Goal: Task Accomplishment & Management: Use online tool/utility

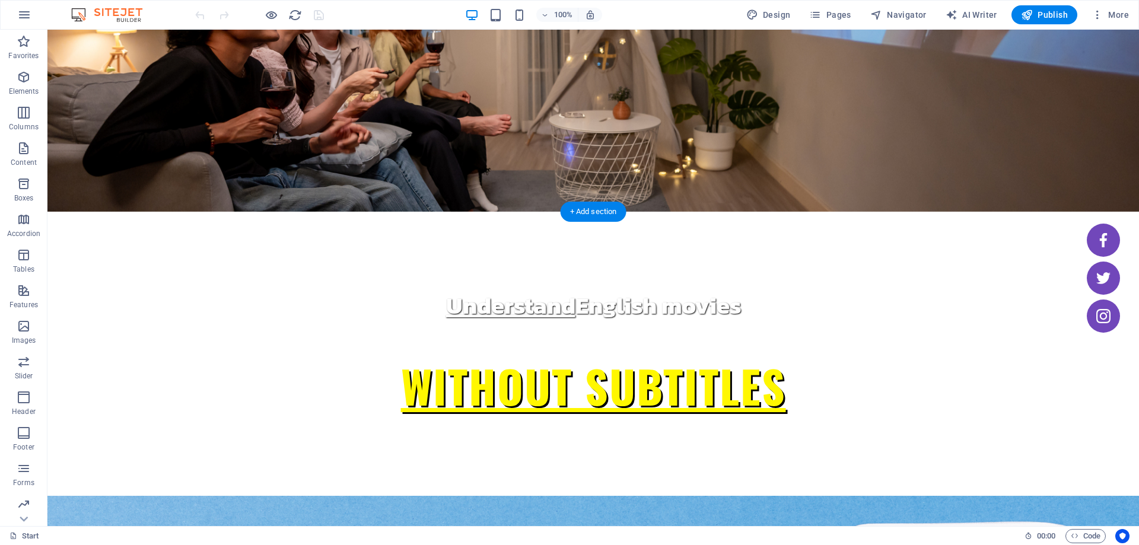
scroll to position [59, 0]
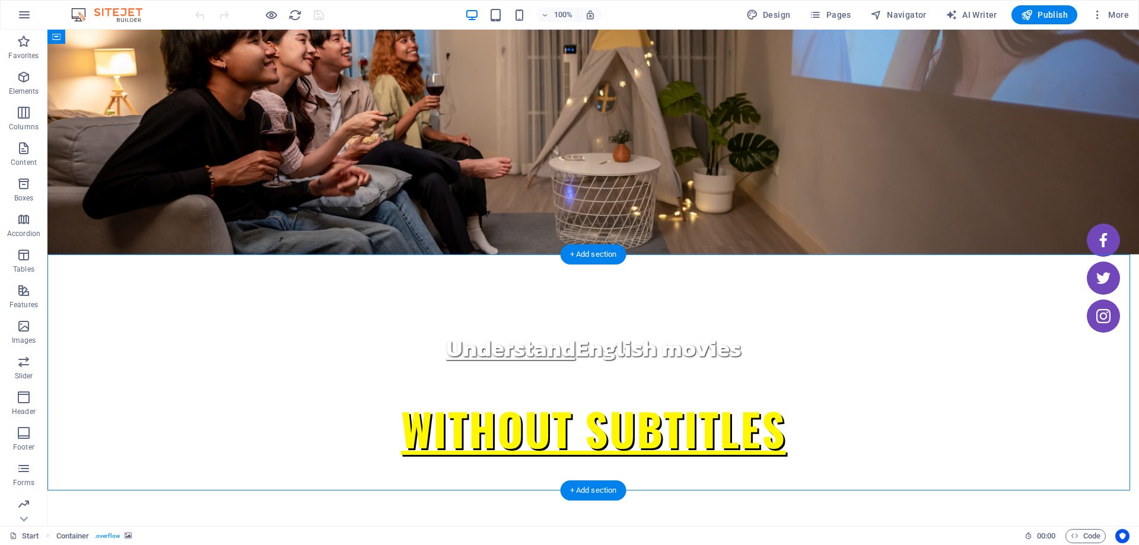
click at [84, 244] on span "Container" at bounding box center [80, 247] width 31 height 7
click at [104, 249] on button at bounding box center [108, 247] width 14 height 14
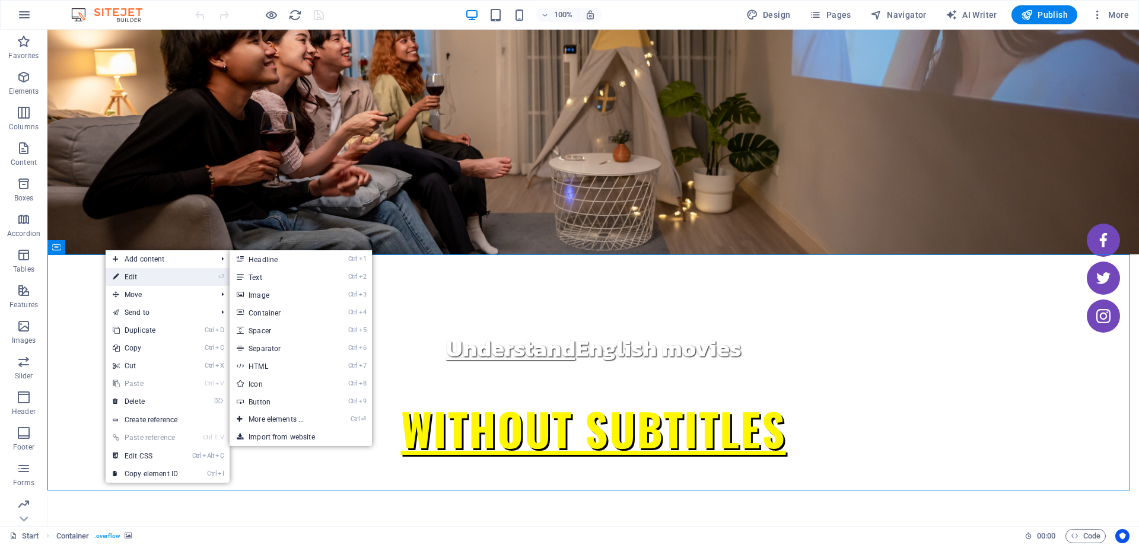
click at [165, 278] on link "⏎ Edit" at bounding box center [145, 277] width 79 height 18
select select "px"
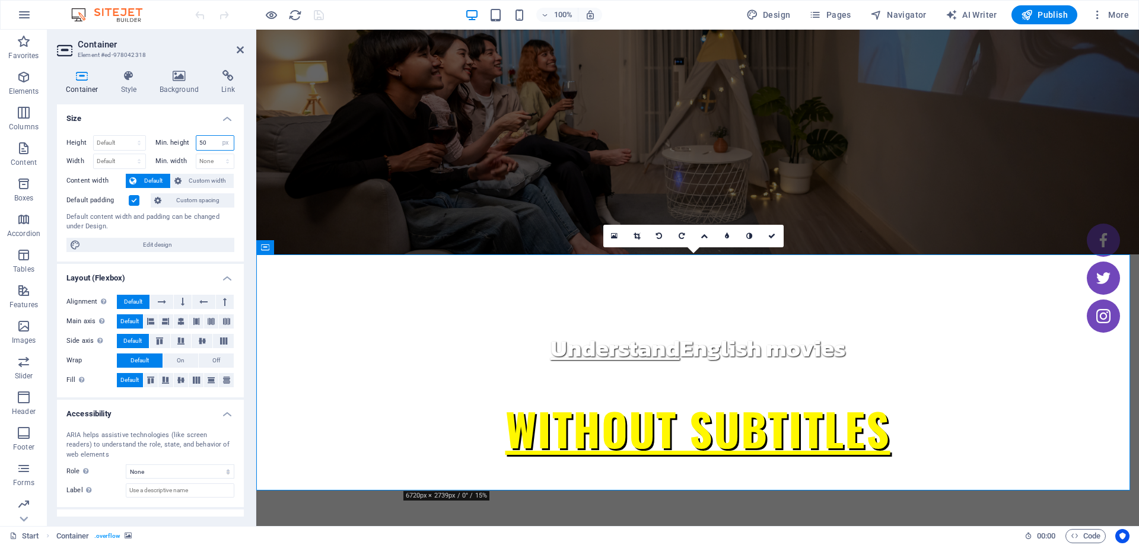
click at [202, 143] on input "50" at bounding box center [215, 143] width 38 height 14
type input "100"
click at [181, 124] on h4 "Size" at bounding box center [150, 114] width 187 height 21
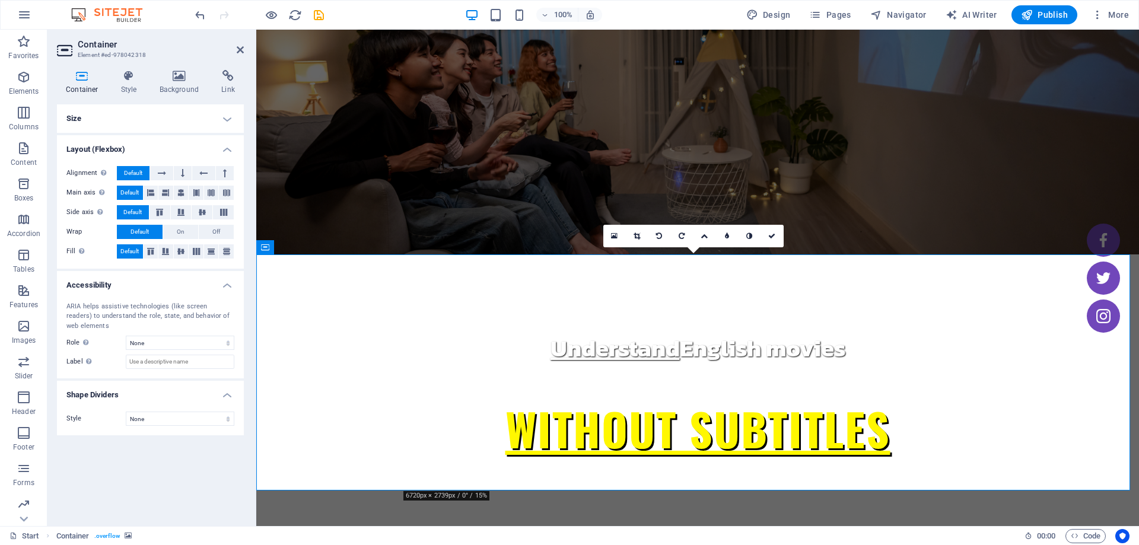
click at [182, 117] on h4 "Size" at bounding box center [150, 118] width 187 height 28
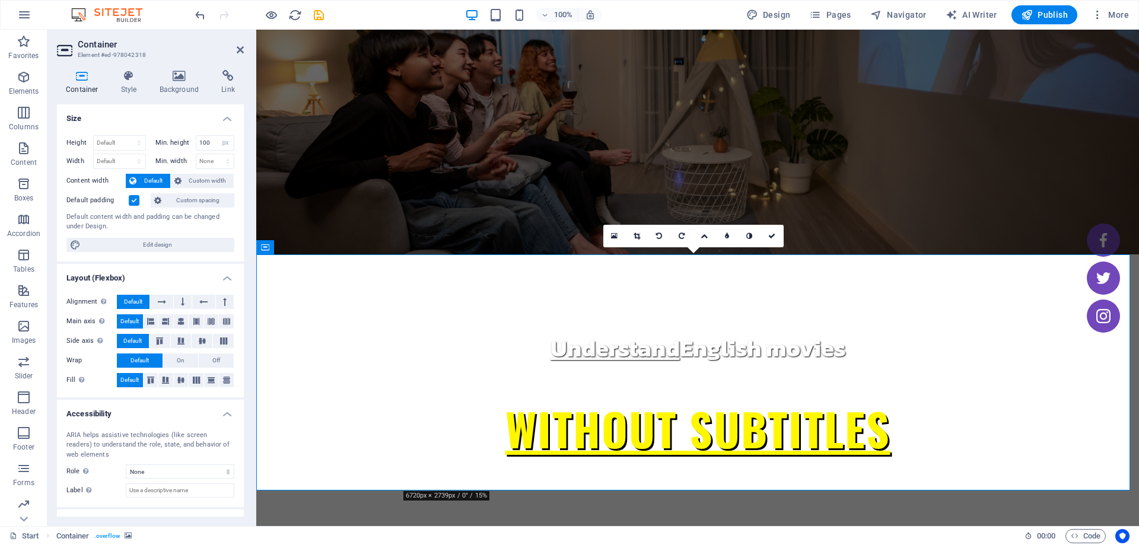
click at [139, 103] on div "Container Style Background Link Size Height Default px rem % vh vw Min. height …" at bounding box center [150, 293] width 187 height 447
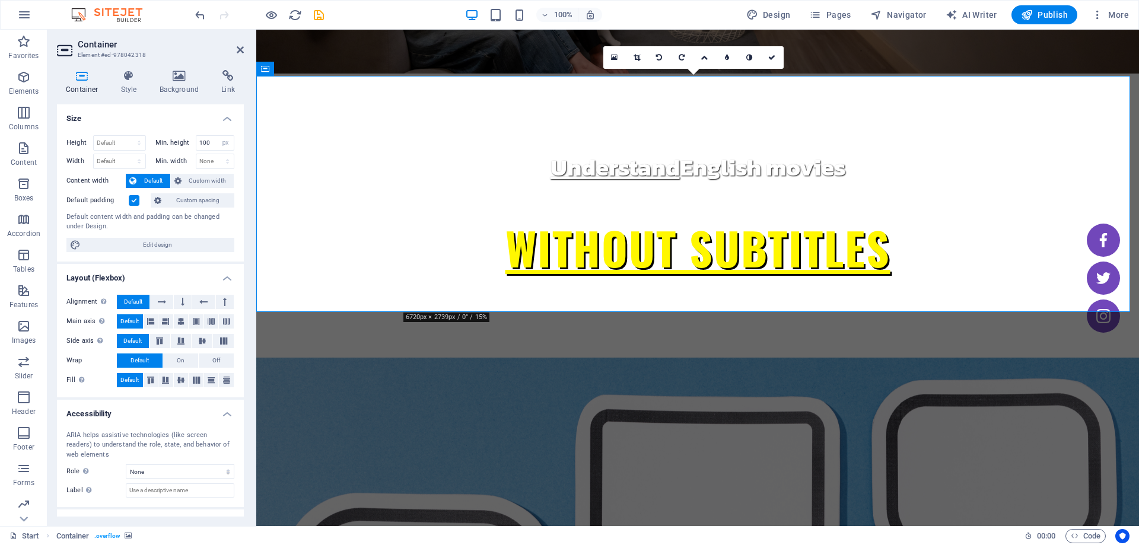
scroll to position [237, 0]
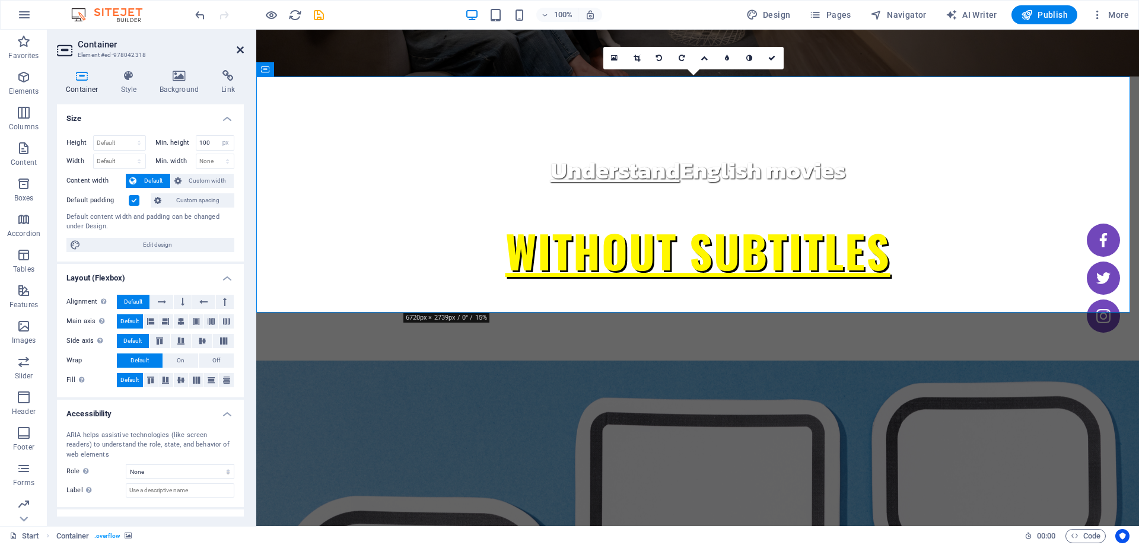
click at [239, 46] on icon at bounding box center [240, 49] width 7 height 9
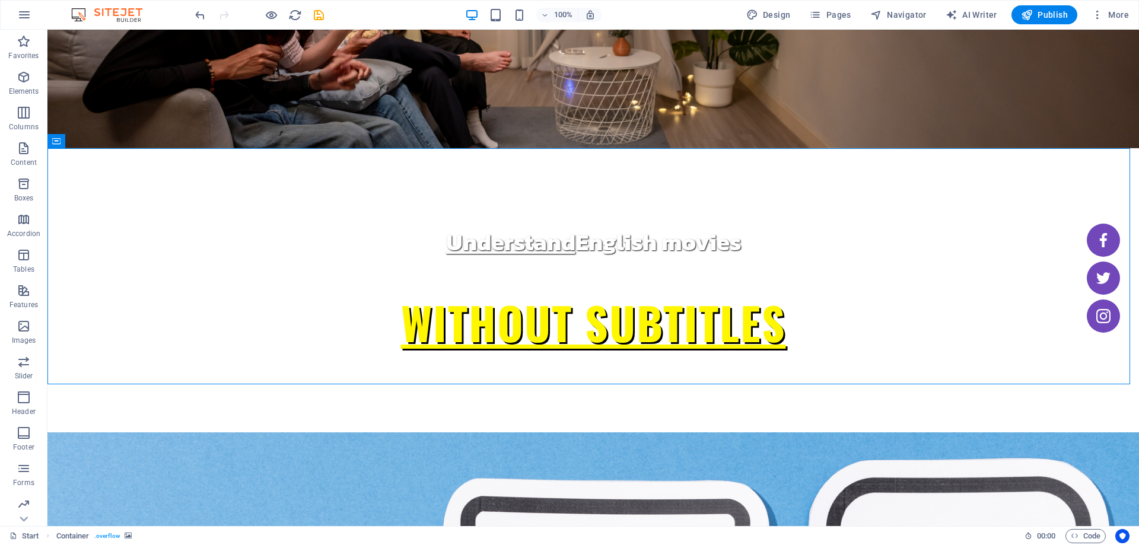
scroll to position [0, 0]
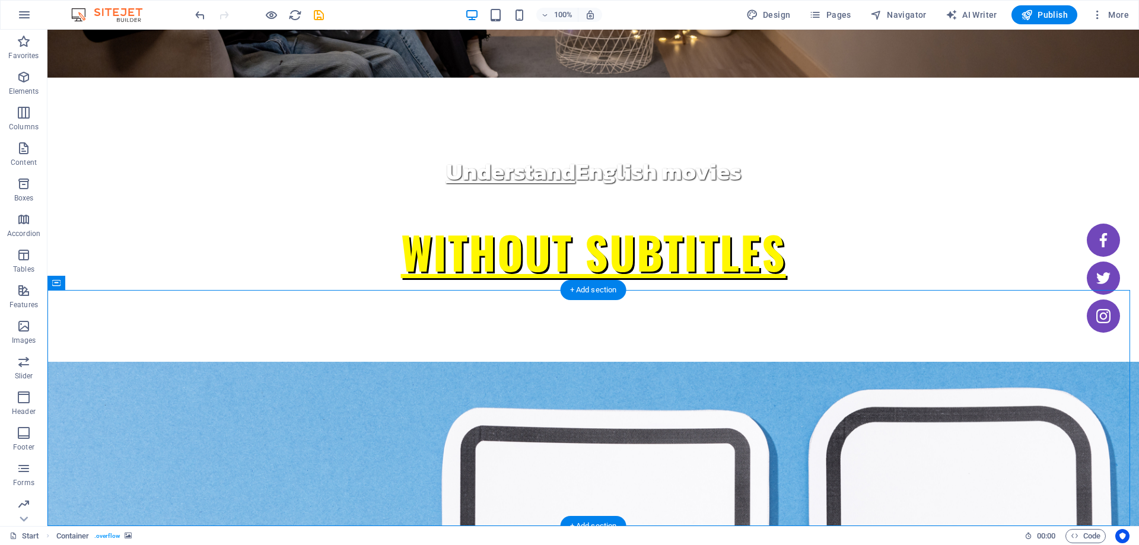
scroll to position [237, 0]
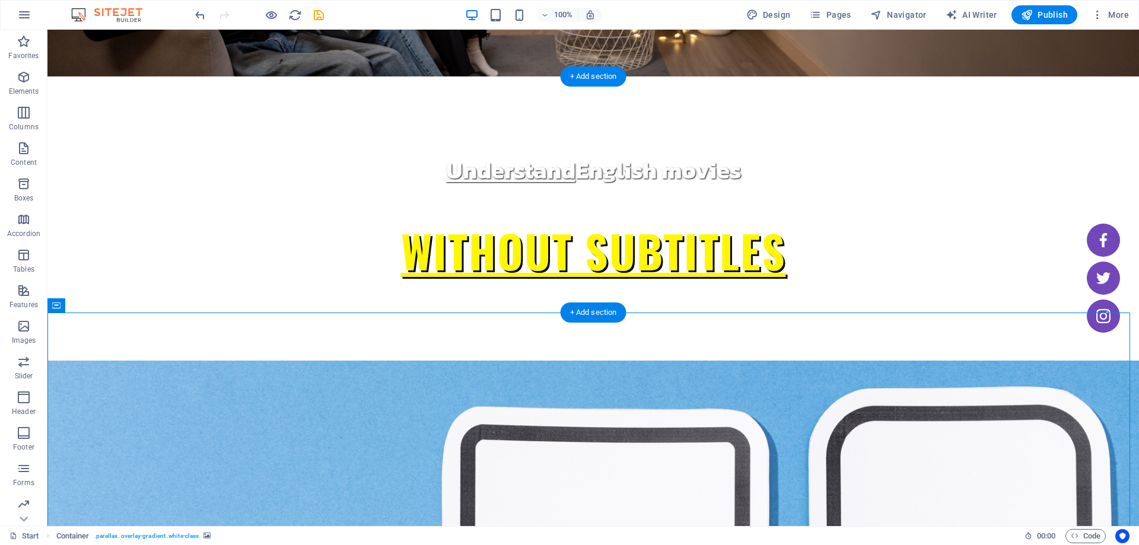
click at [71, 361] on figure at bounding box center [592, 479] width 1091 height 236
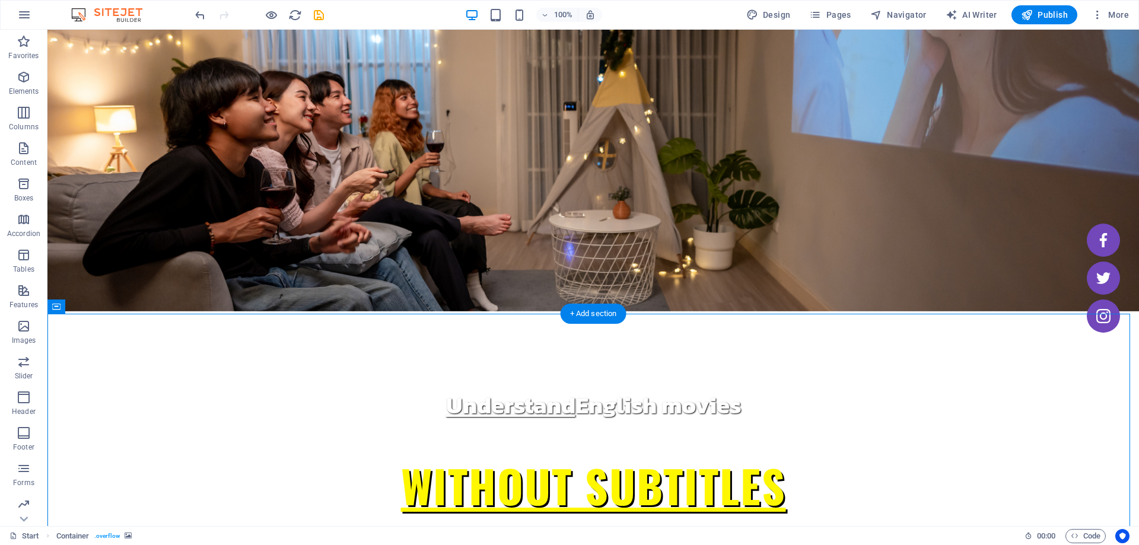
scroll to position [0, 0]
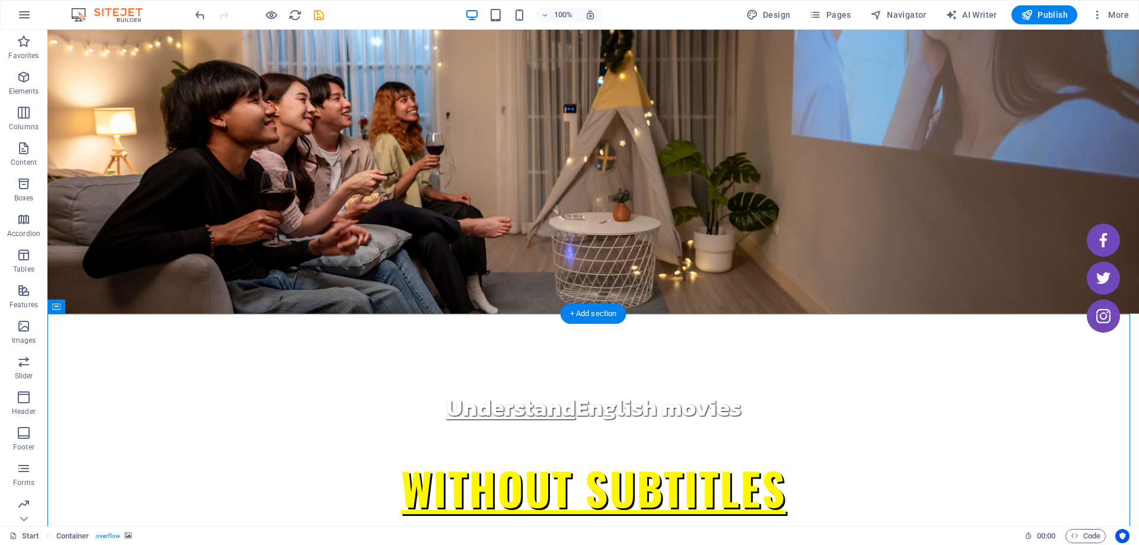
click at [108, 307] on icon at bounding box center [109, 306] width 7 height 12
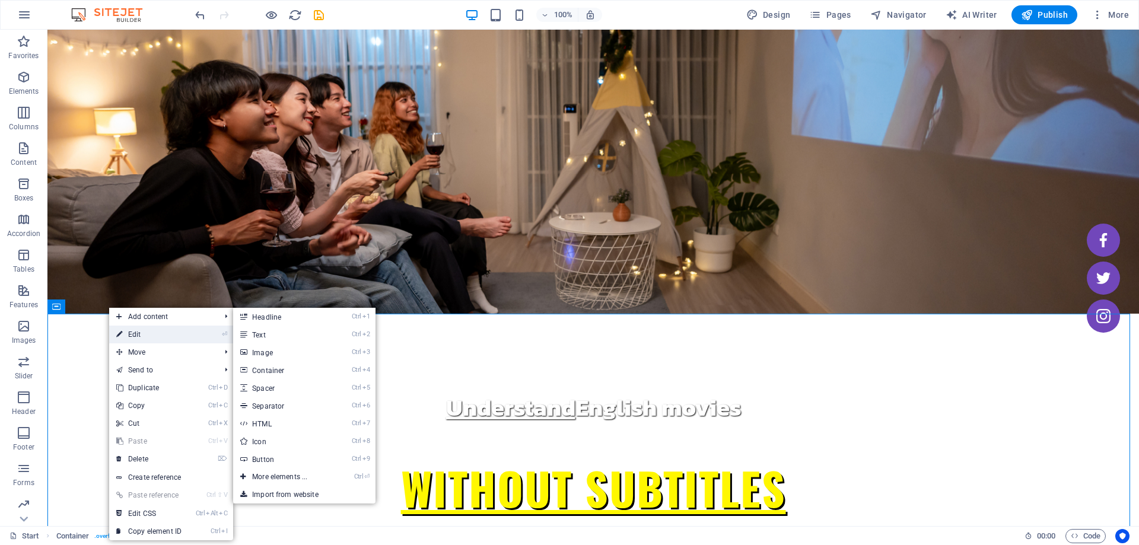
click at [141, 335] on link "⏎ Edit" at bounding box center [148, 335] width 79 height 18
select select "px"
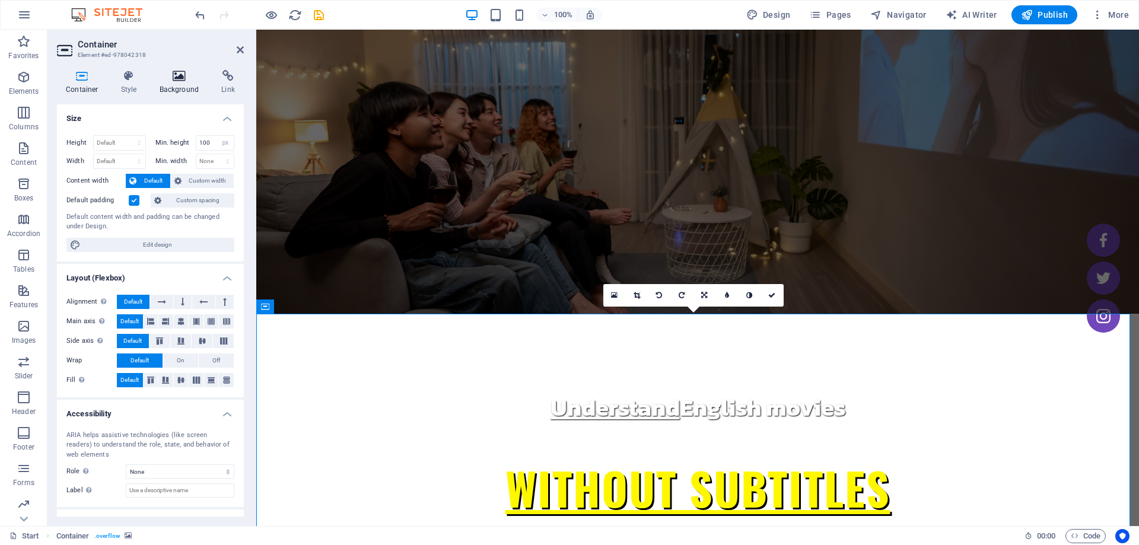
click at [175, 87] on h4 "Background" at bounding box center [182, 82] width 62 height 25
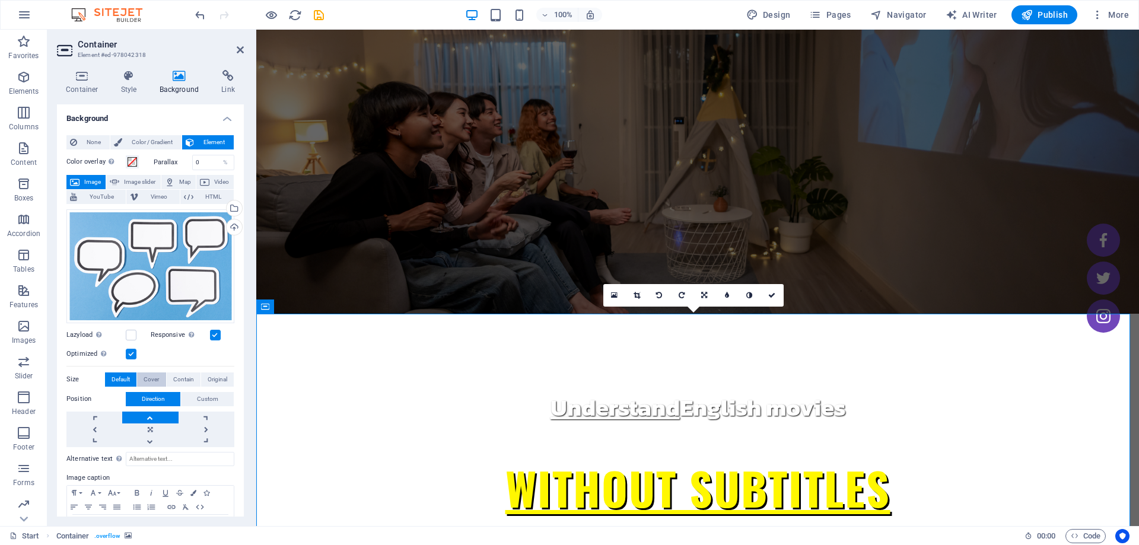
click at [151, 376] on span "Cover" at bounding box center [151, 380] width 15 height 14
click at [125, 376] on span "Default" at bounding box center [121, 380] width 18 height 14
click at [189, 375] on span "Contain" at bounding box center [183, 380] width 21 height 14
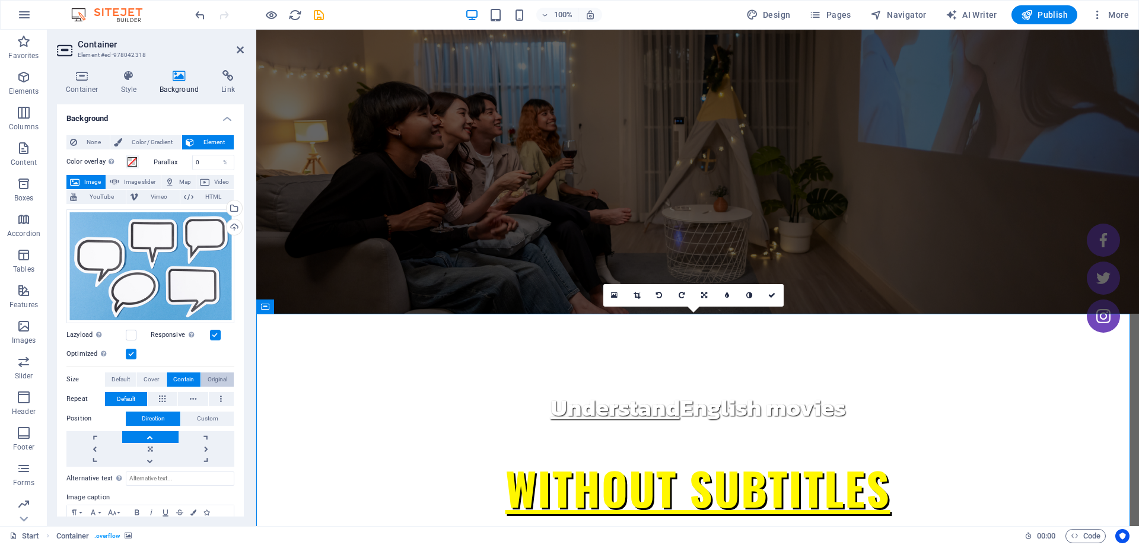
click at [208, 376] on span "Original" at bounding box center [218, 380] width 20 height 14
click at [190, 377] on span "Contain" at bounding box center [183, 380] width 21 height 14
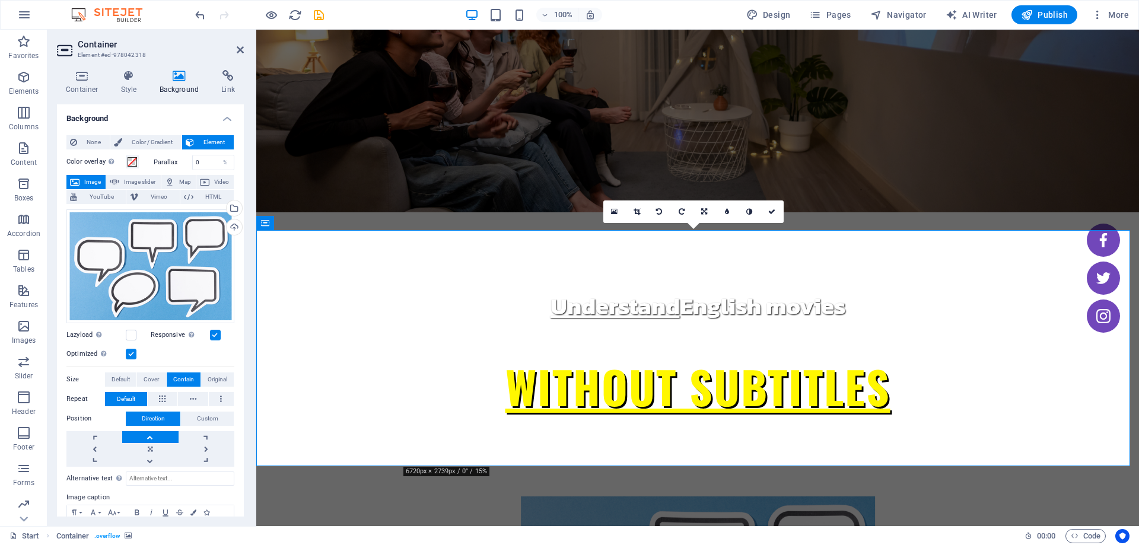
scroll to position [119, 0]
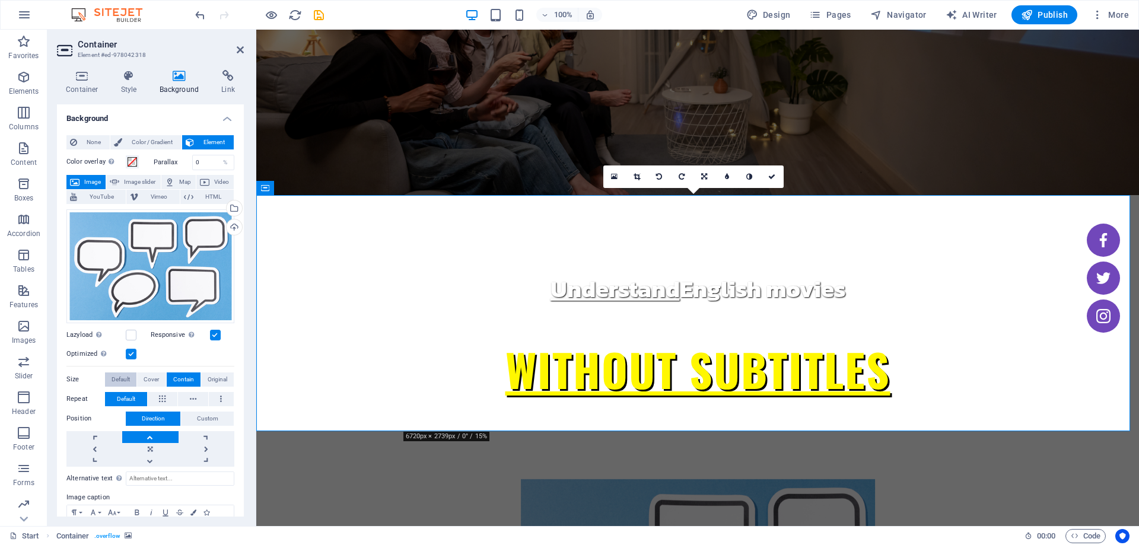
click at [119, 378] on span "Default" at bounding box center [121, 380] width 18 height 14
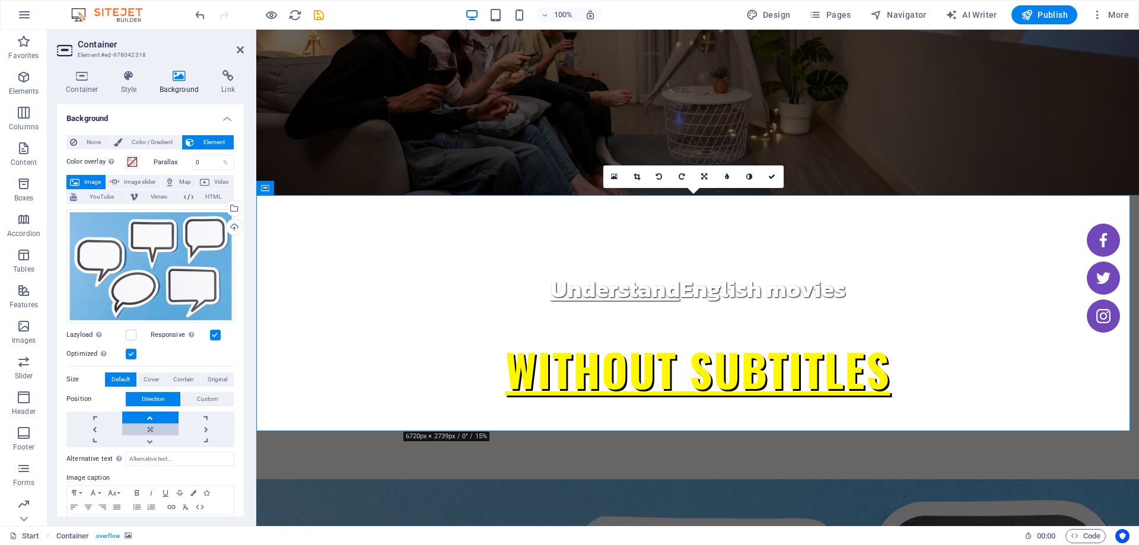
click at [146, 429] on link at bounding box center [150, 430] width 56 height 12
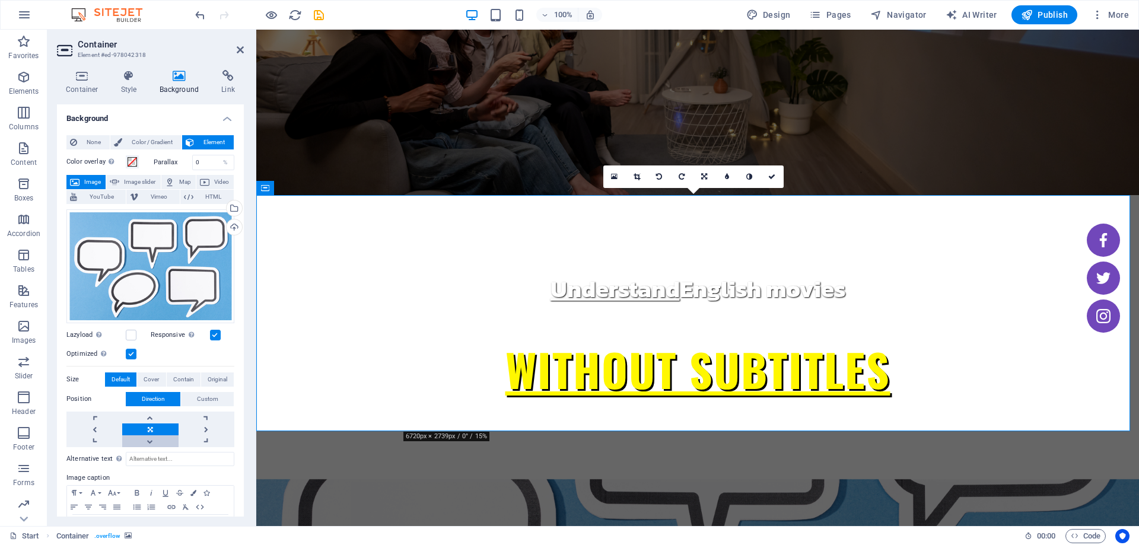
click at [148, 444] on link at bounding box center [150, 441] width 56 height 12
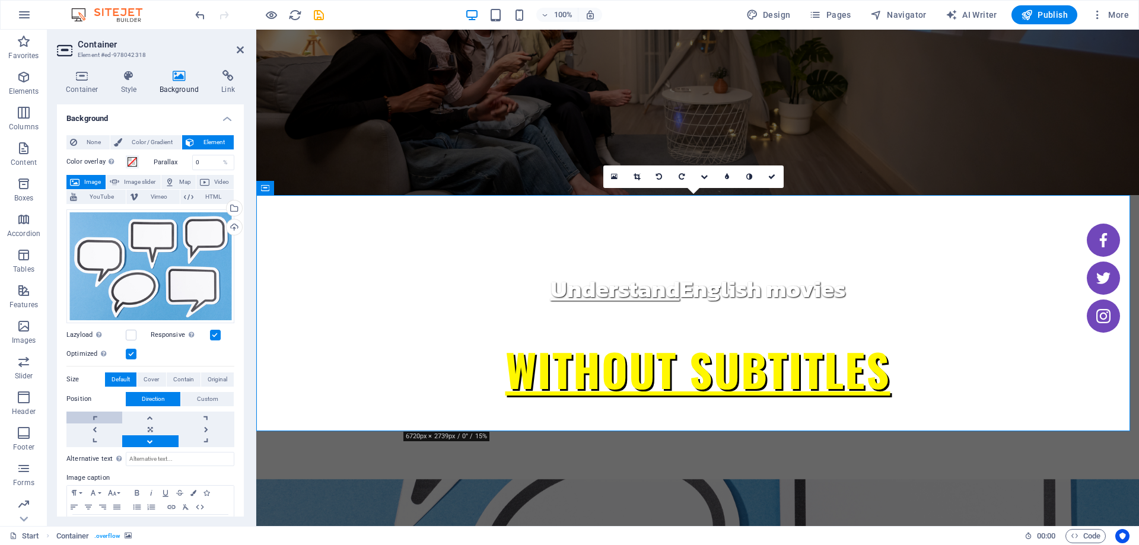
click at [95, 412] on link at bounding box center [94, 418] width 56 height 12
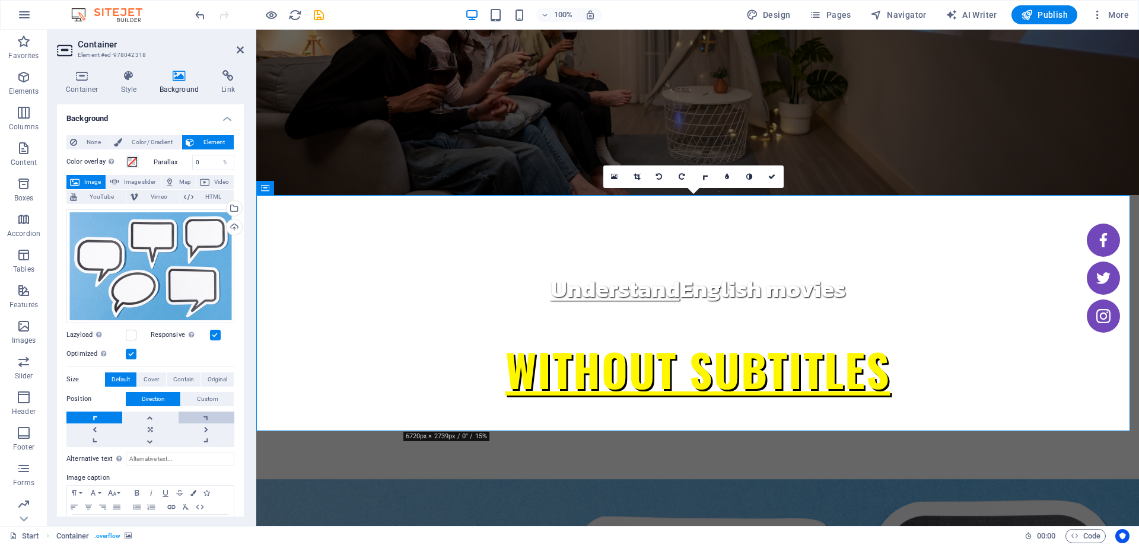
click at [206, 416] on link at bounding box center [207, 418] width 56 height 12
click at [125, 415] on link at bounding box center [150, 418] width 56 height 12
click at [97, 81] on icon at bounding box center [82, 76] width 50 height 12
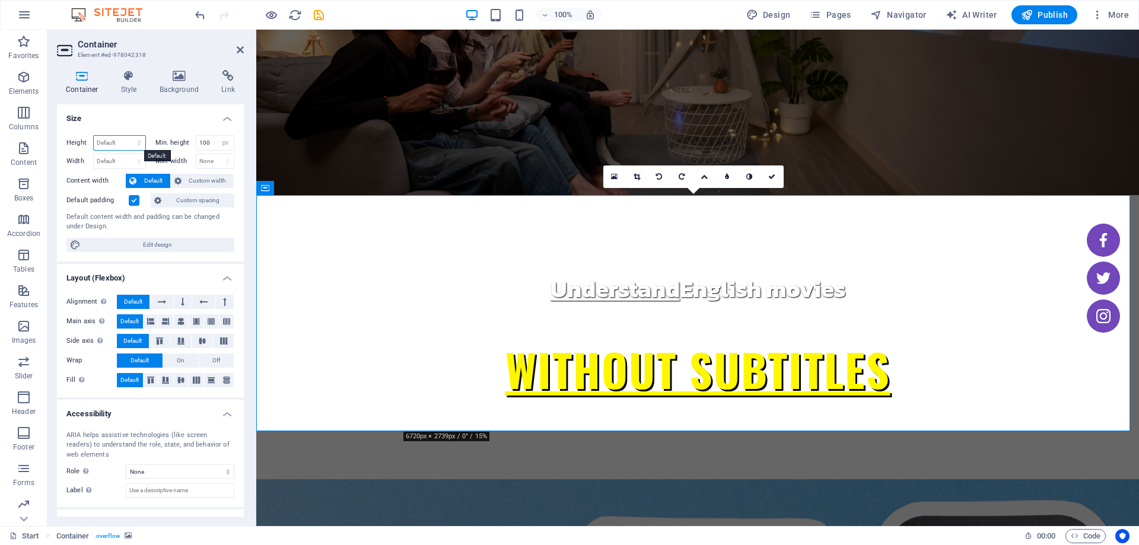
click at [110, 142] on select "Default px rem % vh vw" at bounding box center [120, 143] width 52 height 14
select select "px"
click at [127, 136] on select "Default px rem % vh vw" at bounding box center [120, 143] width 52 height 14
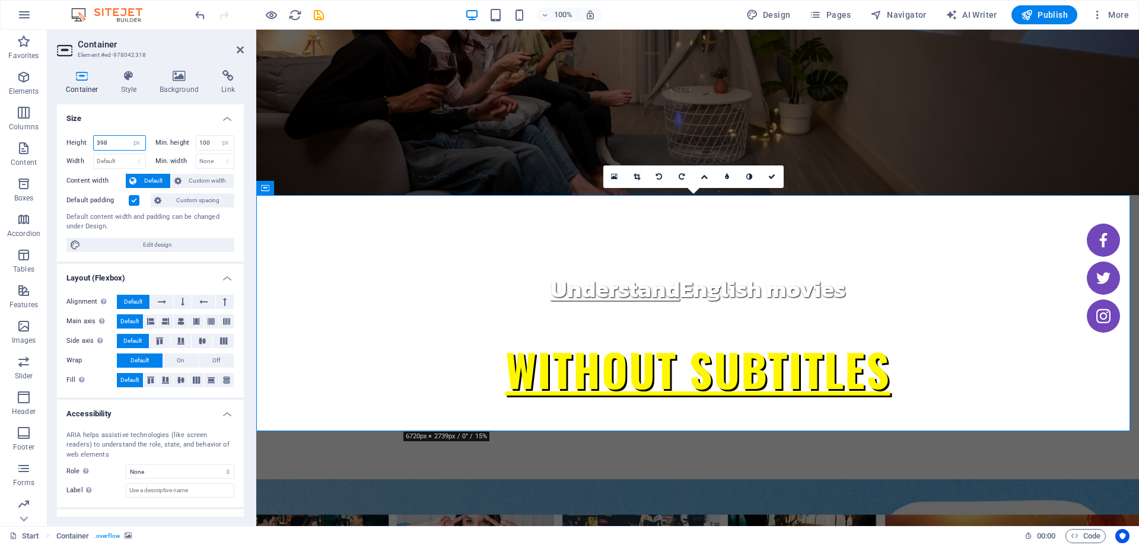
click at [115, 139] on input "398" at bounding box center [120, 143] width 52 height 14
type input "500"
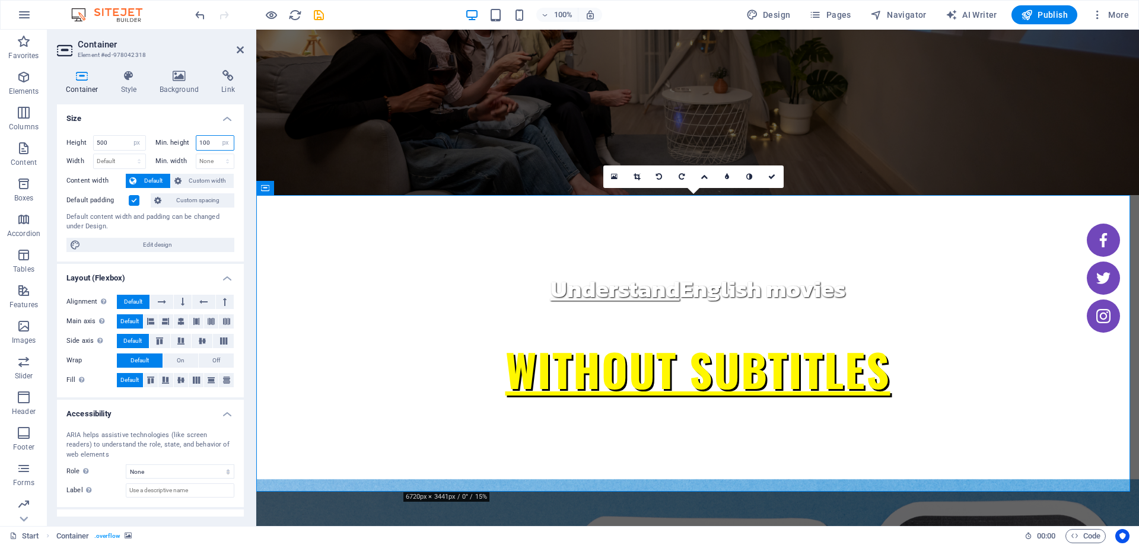
click at [207, 138] on input "100" at bounding box center [215, 143] width 38 height 14
type input "0"
click at [179, 120] on h4 "Size" at bounding box center [150, 114] width 187 height 21
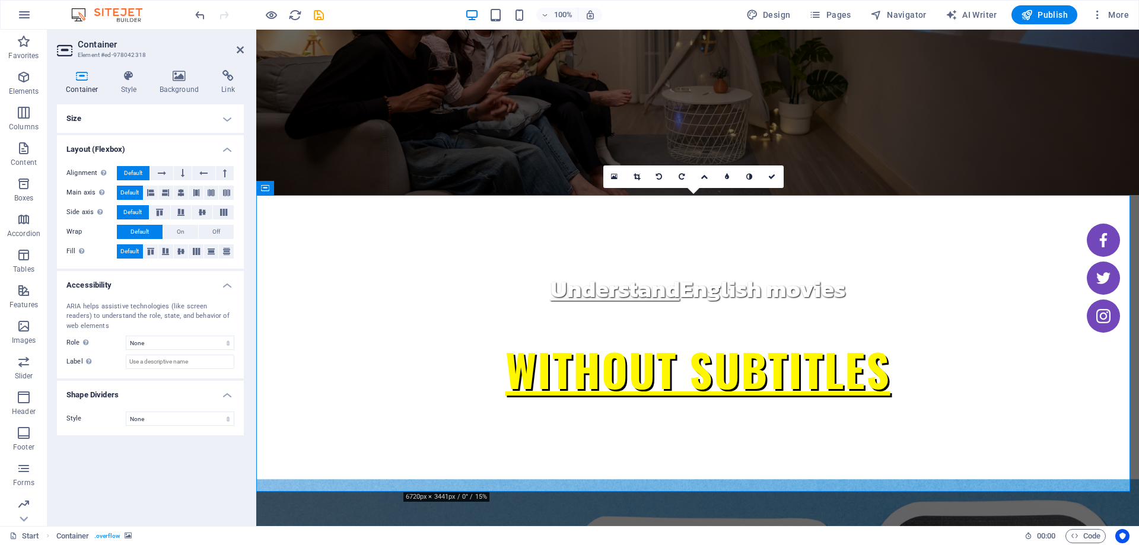
click at [113, 119] on h4 "Size" at bounding box center [150, 118] width 187 height 28
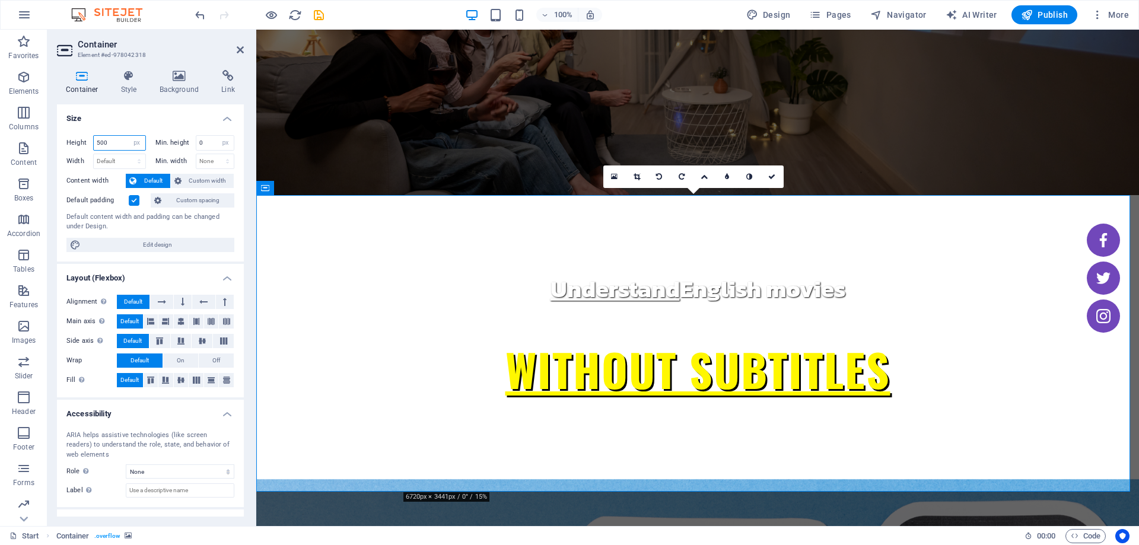
click at [113, 144] on input "500" at bounding box center [120, 143] width 52 height 14
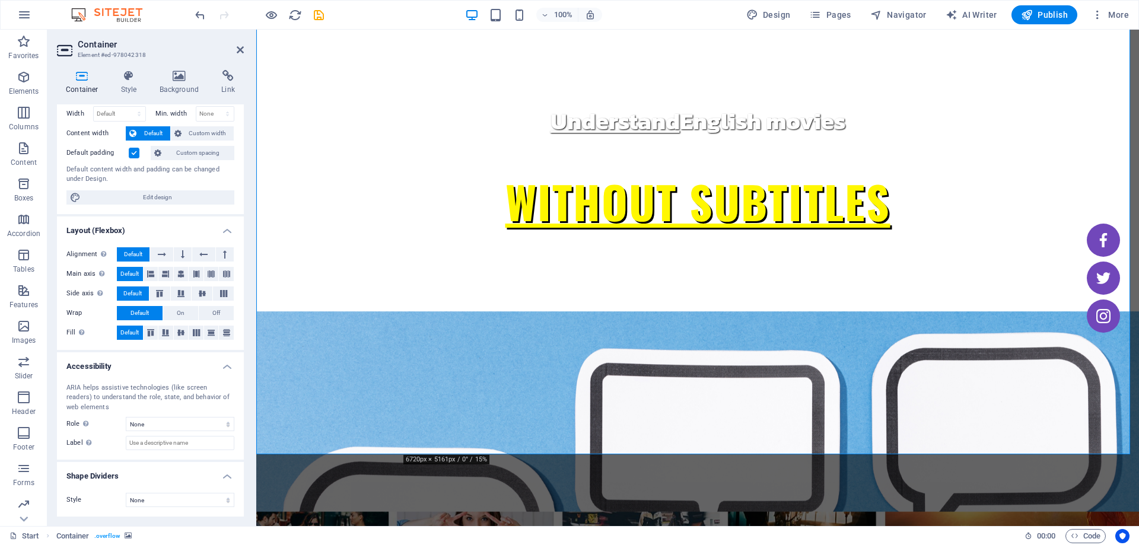
scroll to position [237, 0]
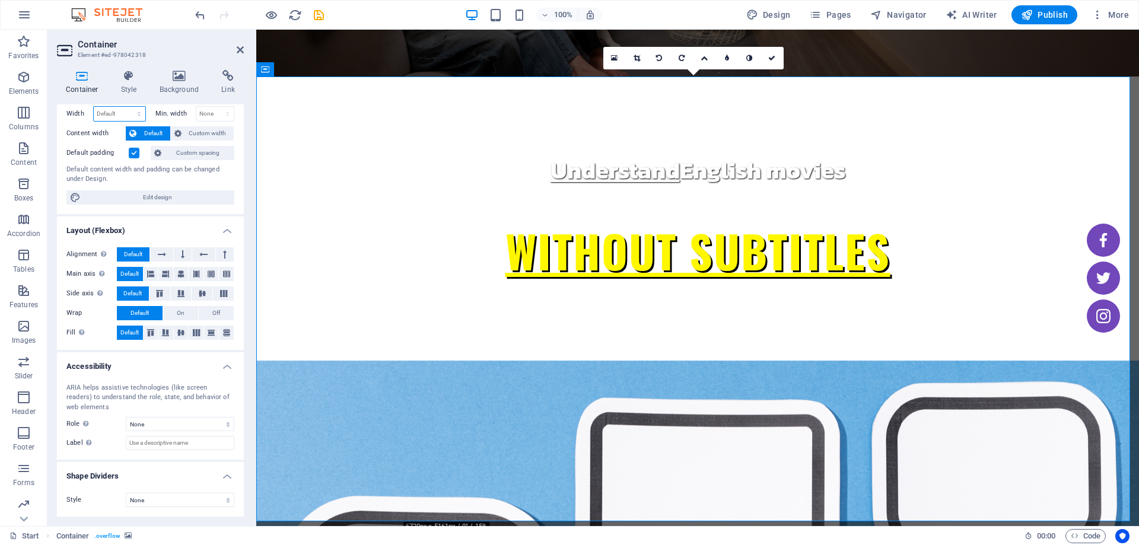
click at [124, 110] on select "Default px rem % em vh vw" at bounding box center [120, 114] width 52 height 14
click at [177, 44] on h2 "Container" at bounding box center [161, 44] width 166 height 11
click at [87, 87] on h4 "Container" at bounding box center [84, 82] width 55 height 25
click at [135, 80] on icon at bounding box center [129, 76] width 34 height 12
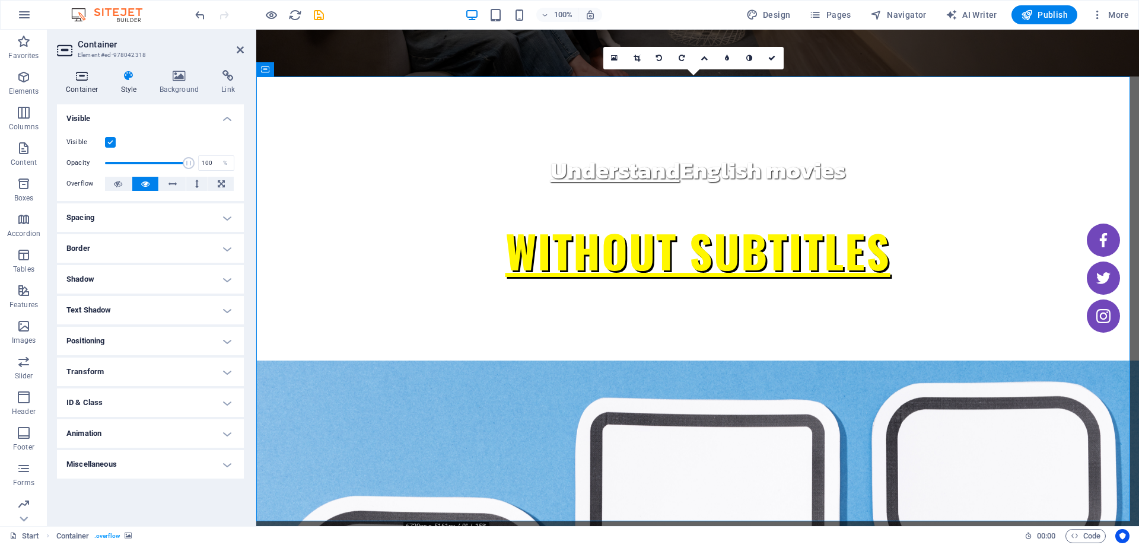
click at [81, 82] on h4 "Container" at bounding box center [84, 82] width 55 height 25
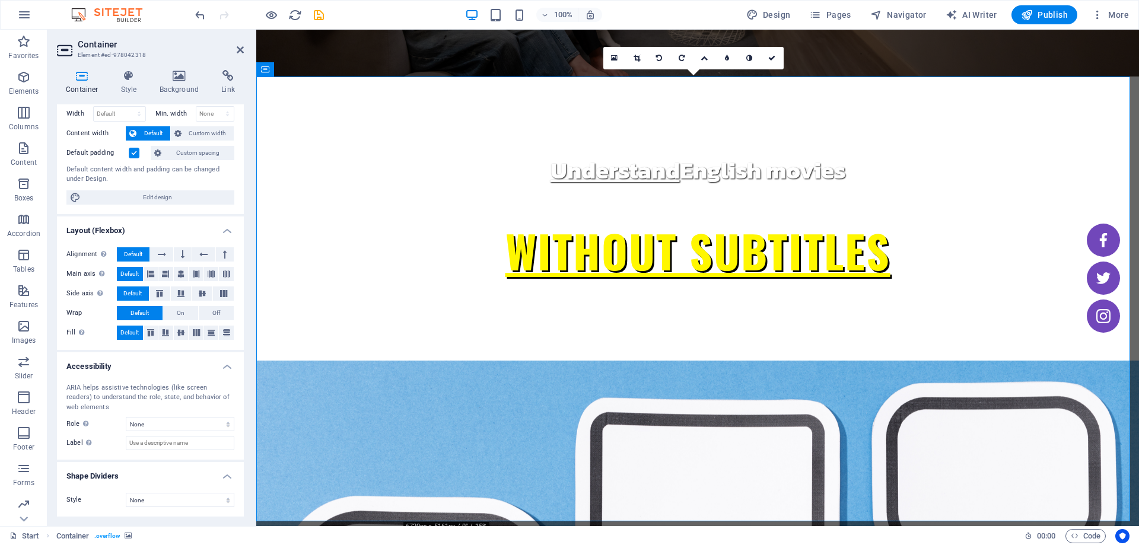
click at [171, 85] on h4 "Background" at bounding box center [182, 82] width 62 height 25
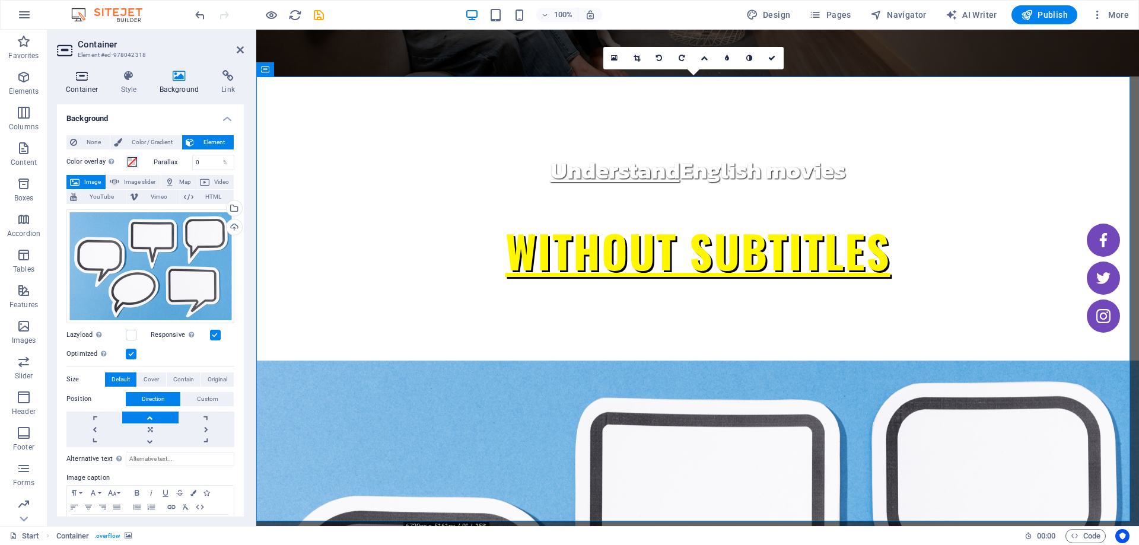
click at [81, 78] on icon at bounding box center [82, 76] width 50 height 12
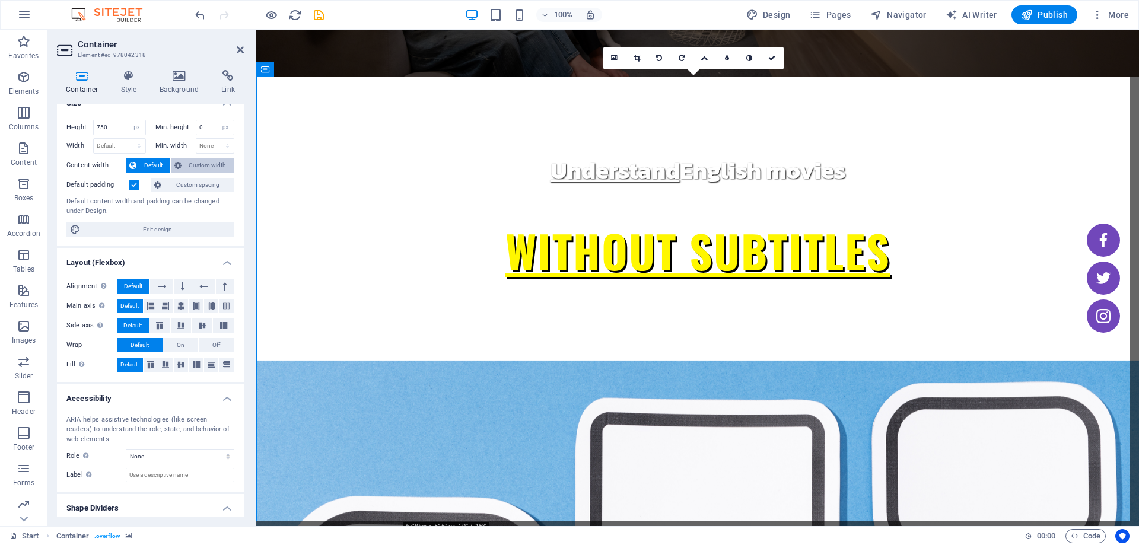
scroll to position [0, 0]
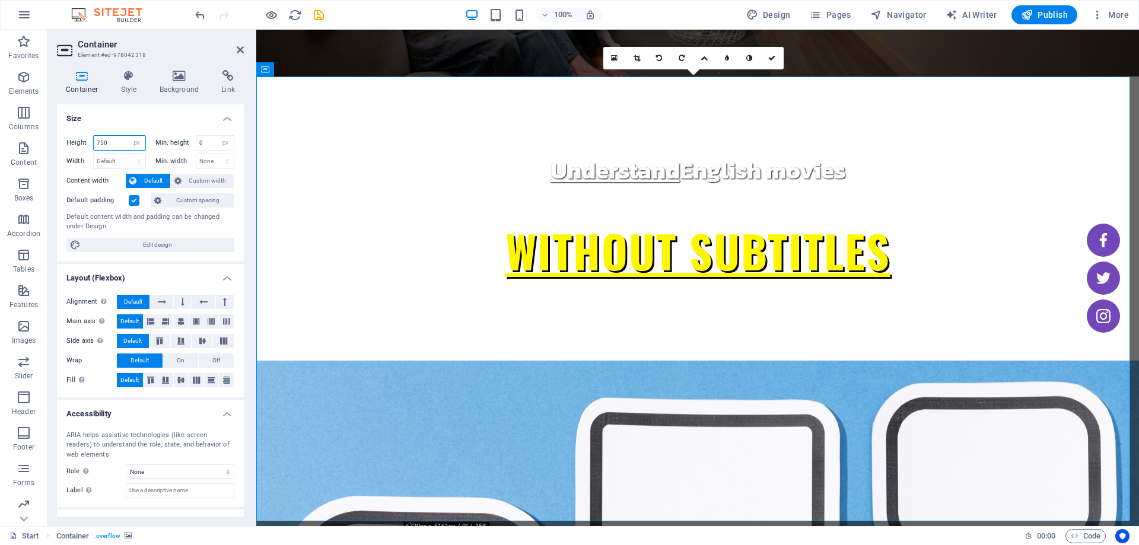
click at [116, 145] on input "750" at bounding box center [120, 143] width 52 height 14
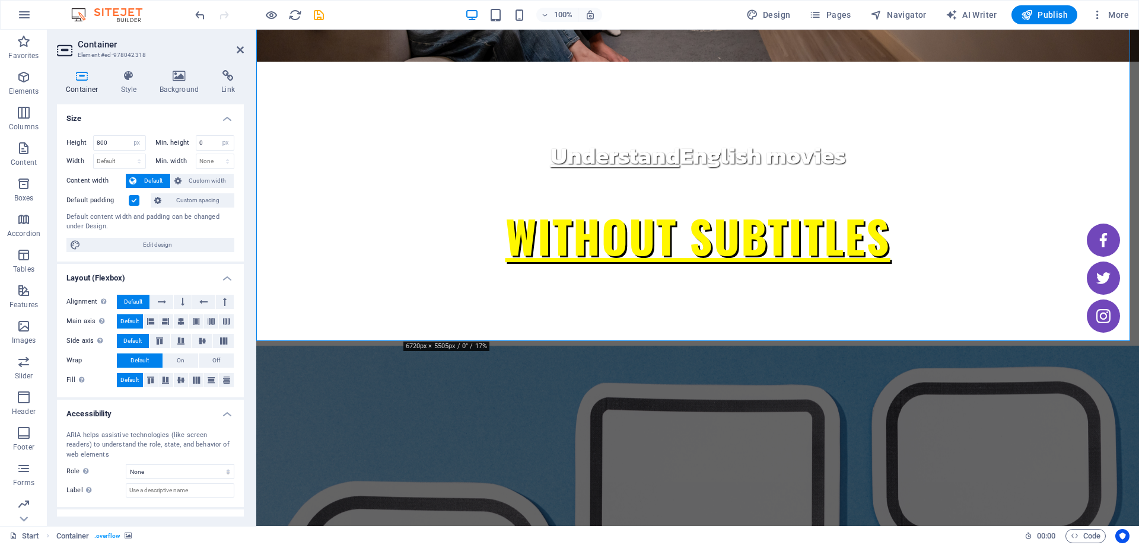
scroll to position [237, 0]
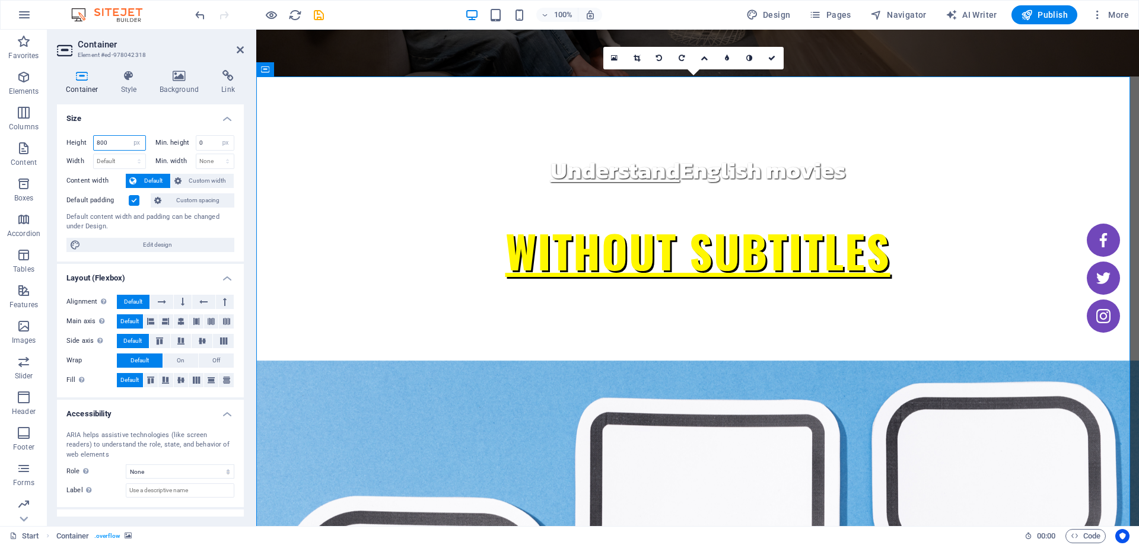
click at [119, 141] on input "800" at bounding box center [120, 143] width 52 height 14
type input "850"
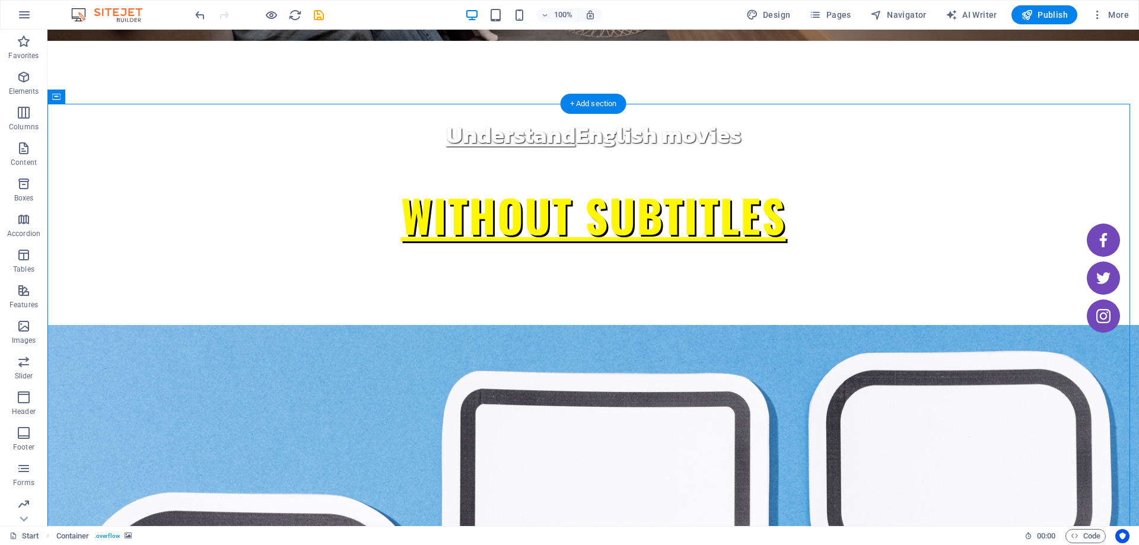
scroll to position [119, 0]
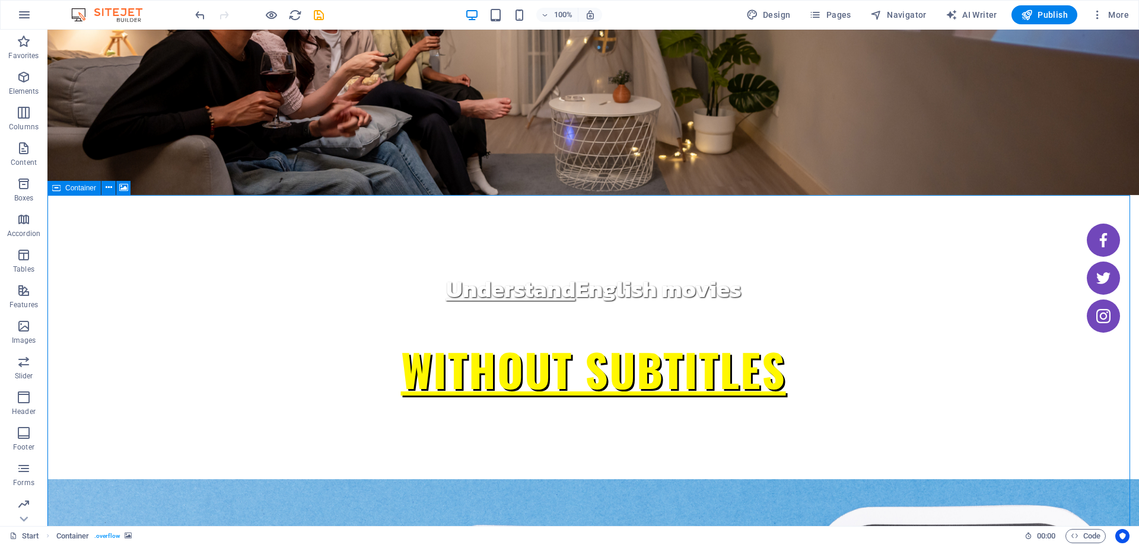
click at [84, 188] on span "Container" at bounding box center [80, 187] width 31 height 7
click at [104, 189] on button at bounding box center [108, 188] width 14 height 14
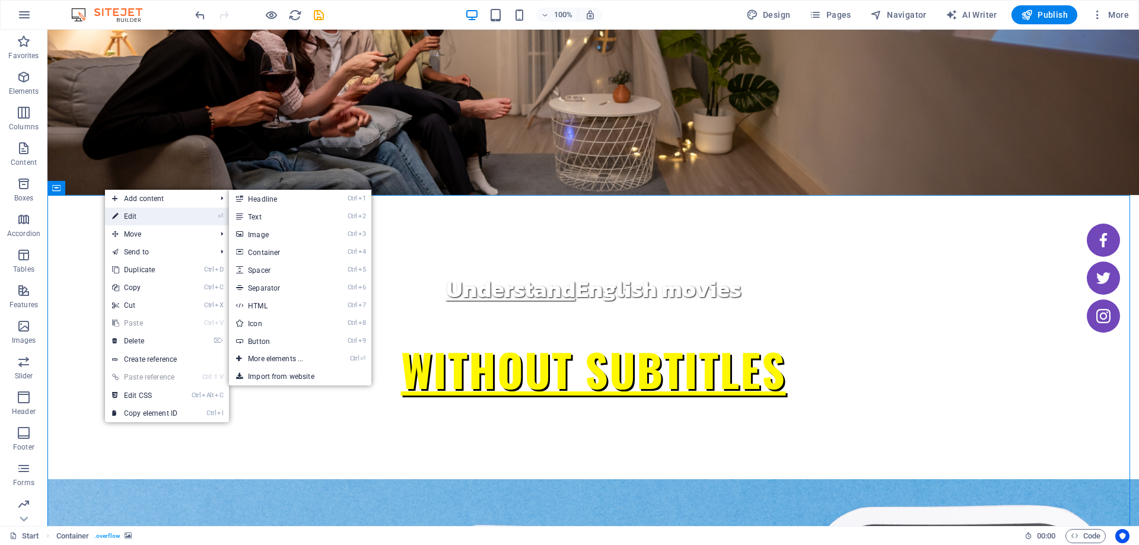
click at [119, 218] on link "⏎ Edit" at bounding box center [144, 217] width 79 height 18
select select "px"
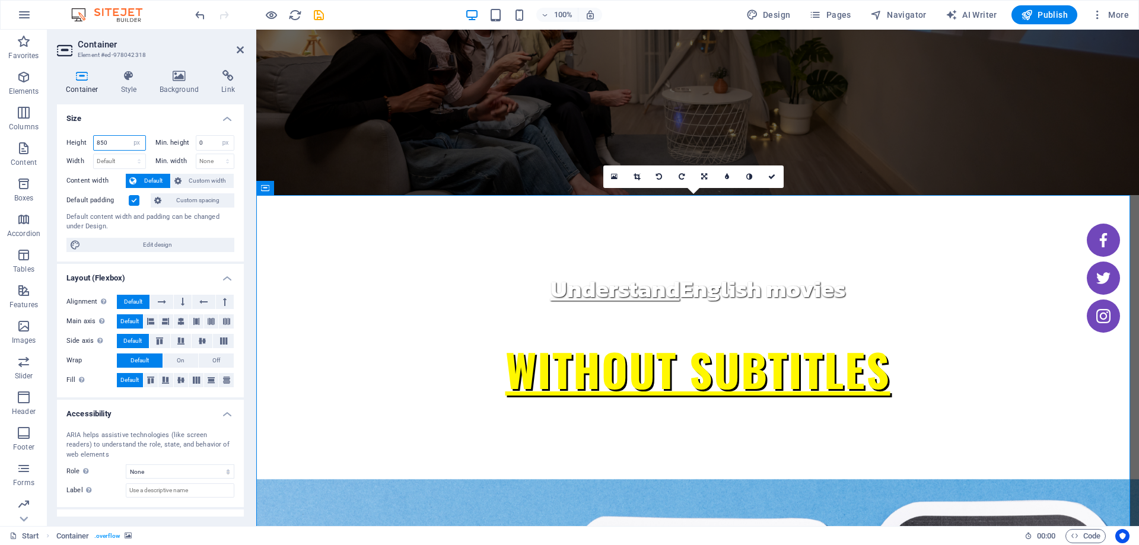
click at [106, 144] on input "850" at bounding box center [120, 143] width 52 height 14
type input "1000"
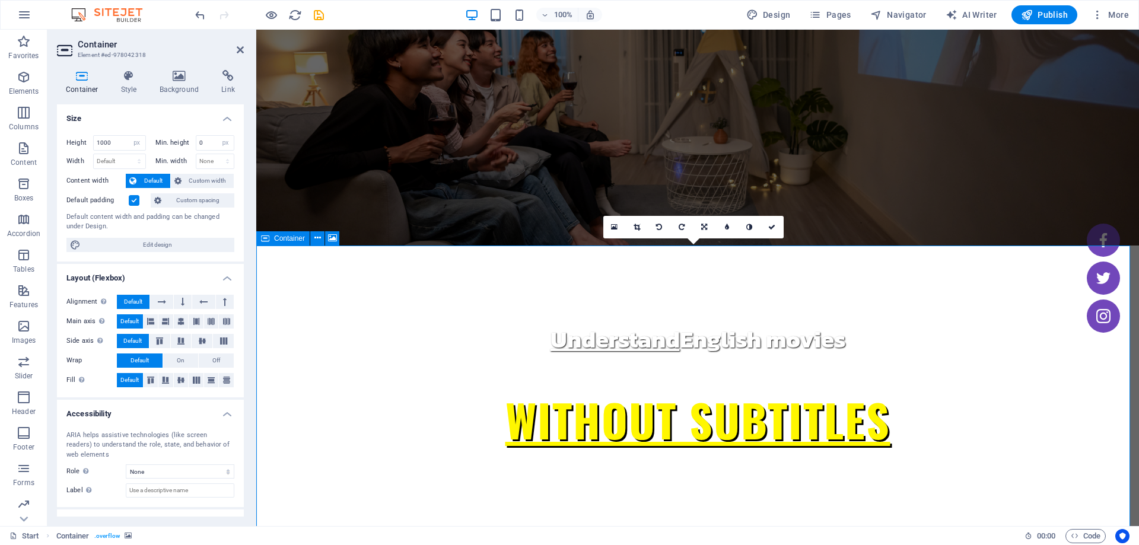
scroll to position [0, 0]
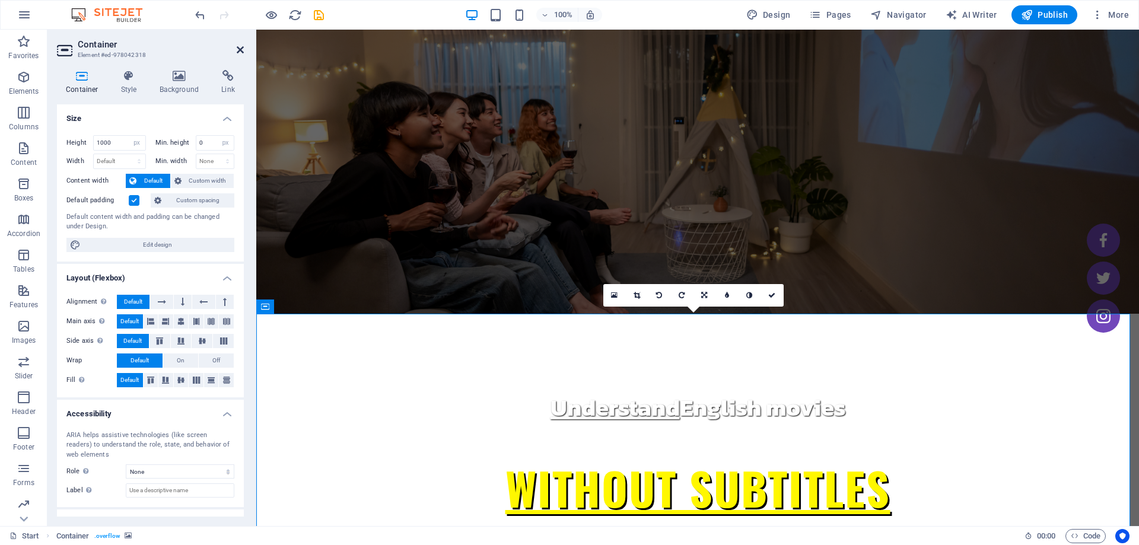
click at [239, 47] on icon at bounding box center [240, 49] width 7 height 9
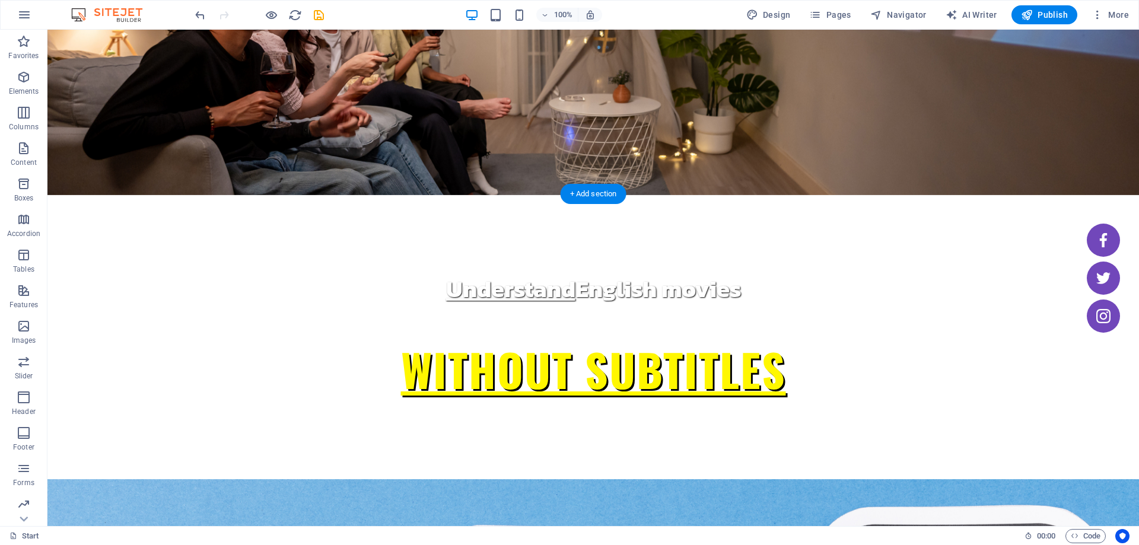
scroll to position [237, 0]
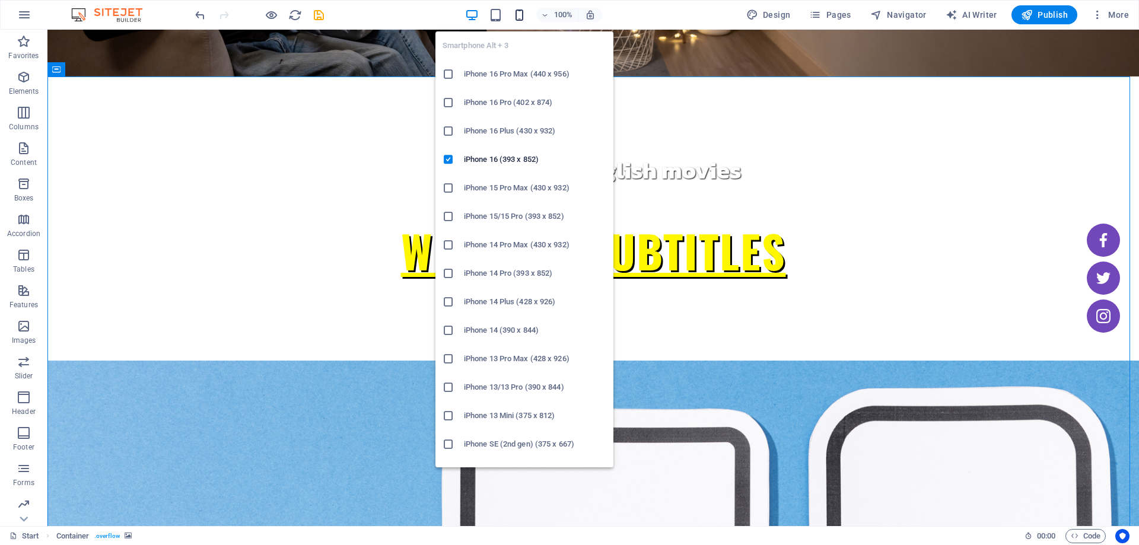
click at [520, 11] on icon "button" at bounding box center [520, 15] width 14 height 14
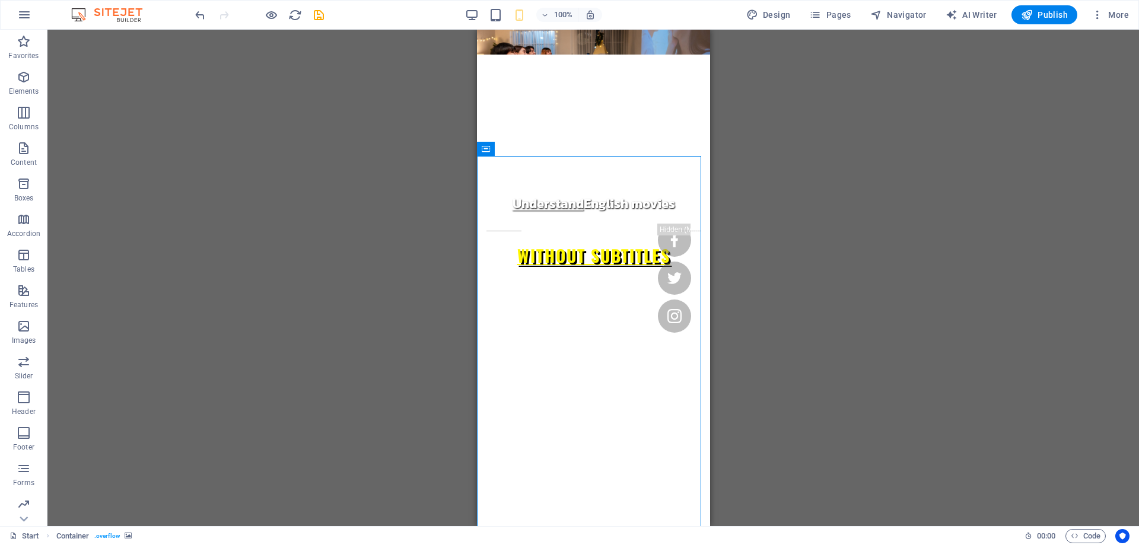
scroll to position [0, 0]
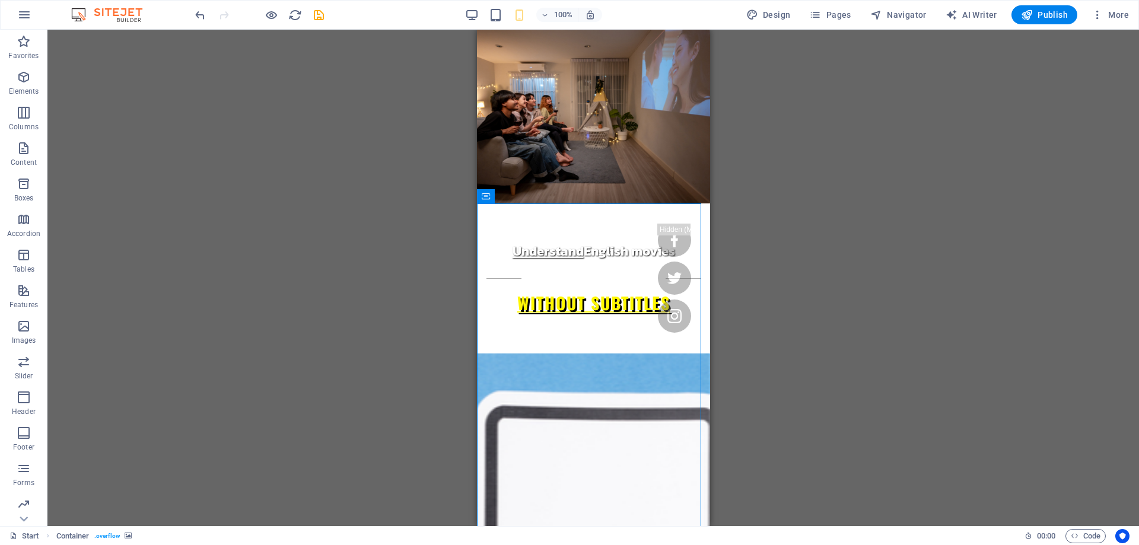
drag, startPoint x: 704, startPoint y: 161, endPoint x: 1190, endPoint y: 99, distance: 489.8
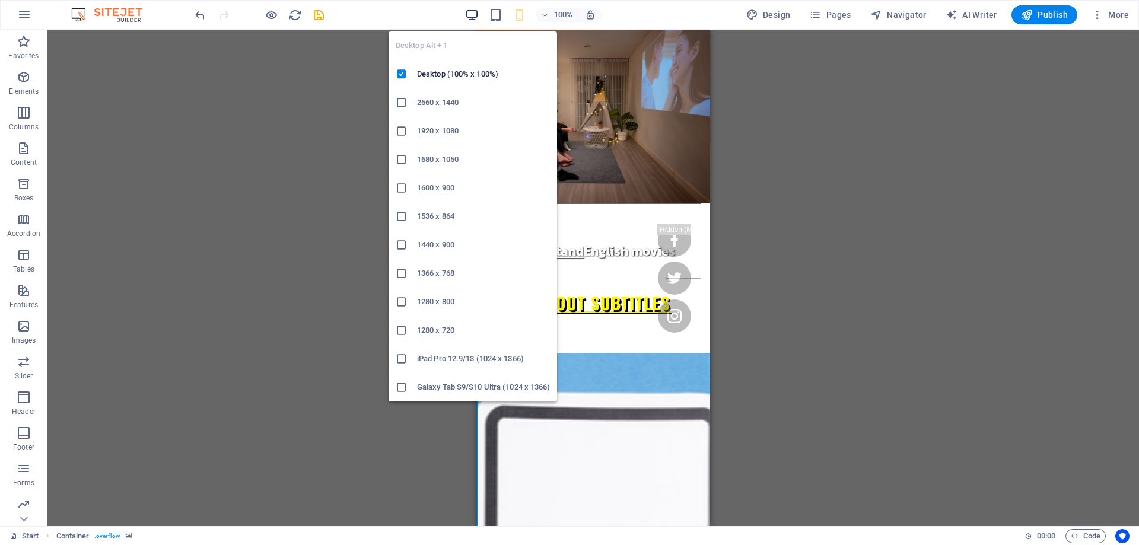
click at [473, 17] on icon "button" at bounding box center [472, 15] width 14 height 14
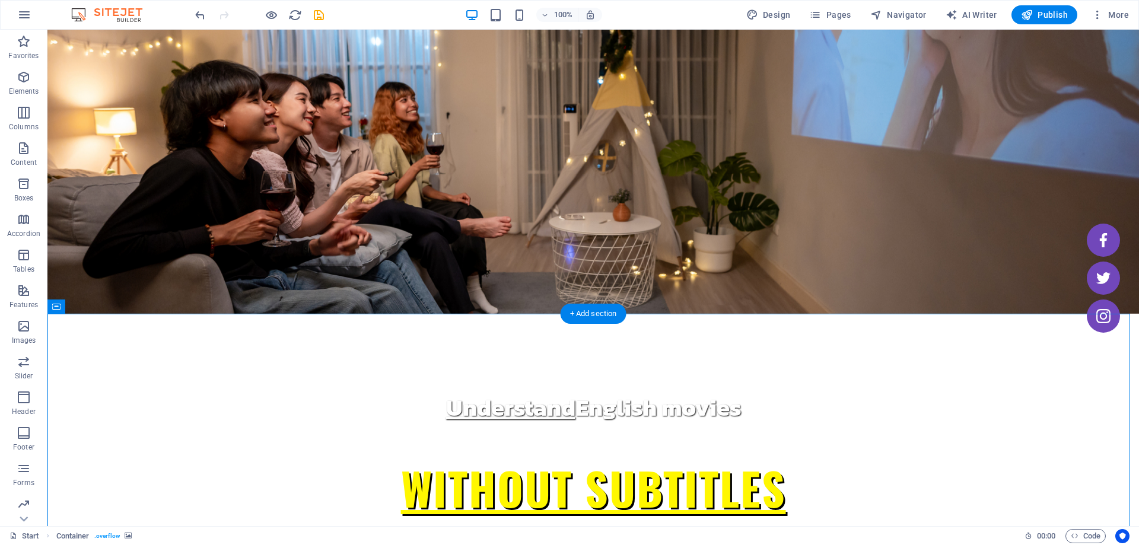
click at [119, 302] on button at bounding box center [123, 307] width 14 height 14
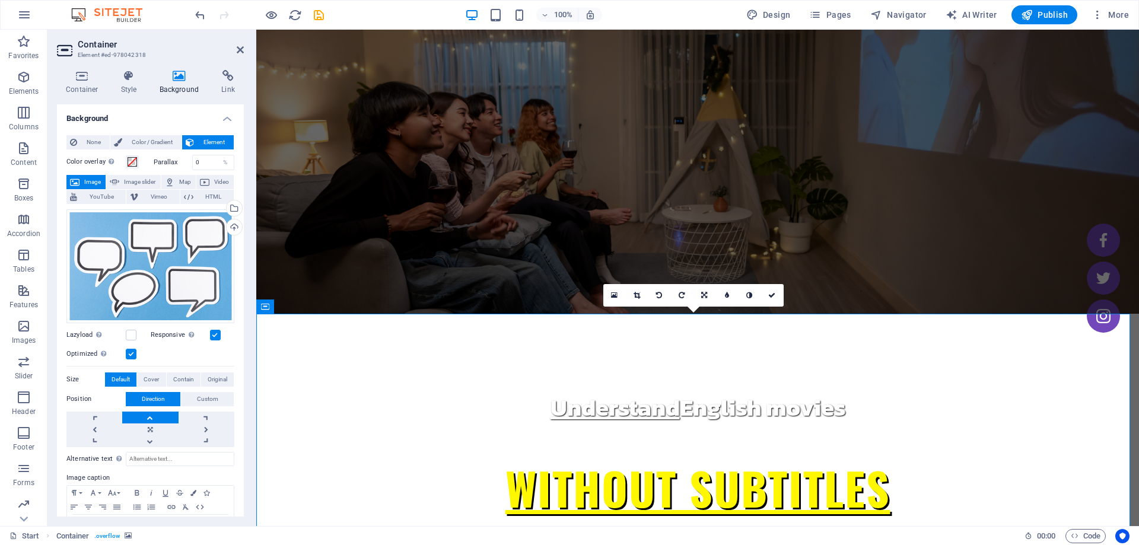
click at [169, 86] on h4 "Background" at bounding box center [182, 82] width 62 height 25
click at [176, 377] on span "Contain" at bounding box center [183, 380] width 21 height 14
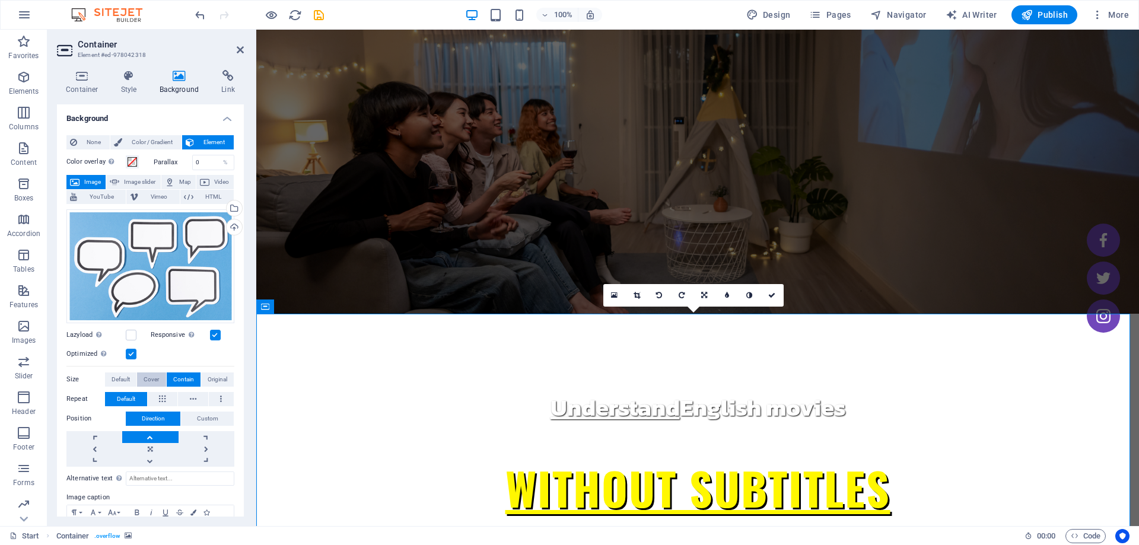
click at [150, 376] on span "Cover" at bounding box center [151, 380] width 15 height 14
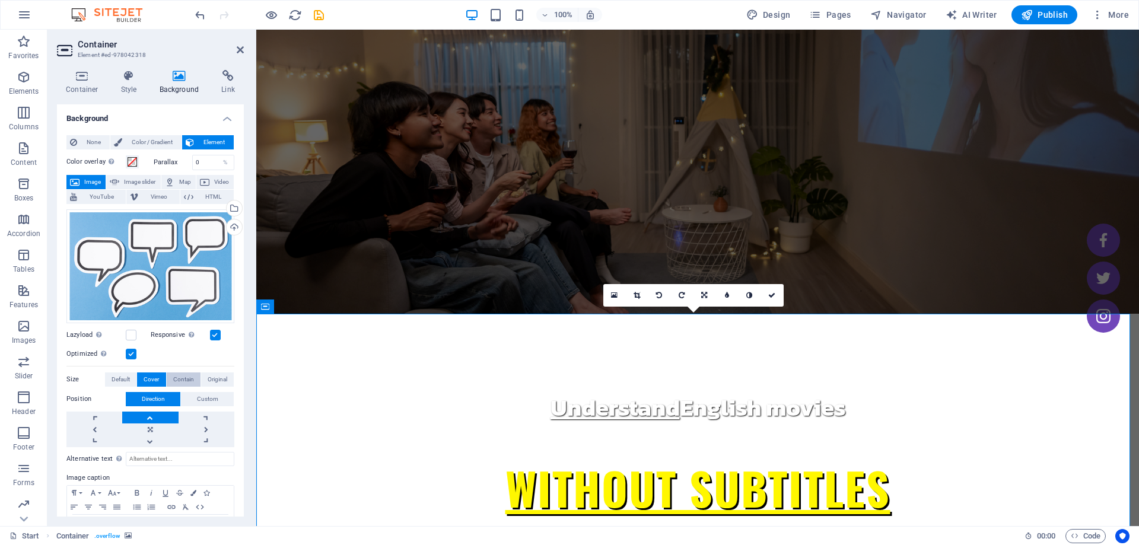
click at [175, 373] on span "Contain" at bounding box center [183, 380] width 21 height 14
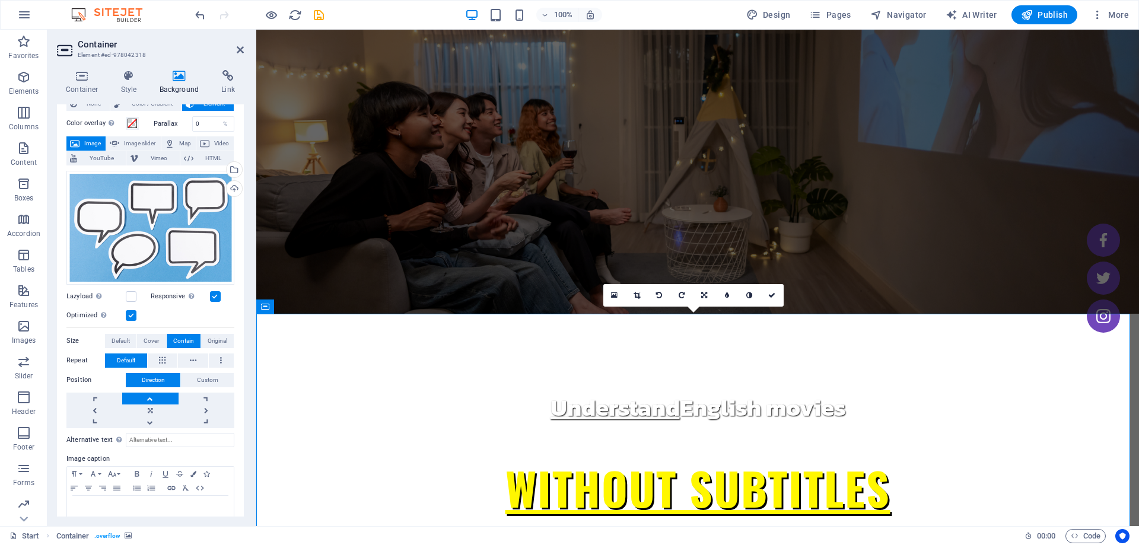
scroll to position [59, 0]
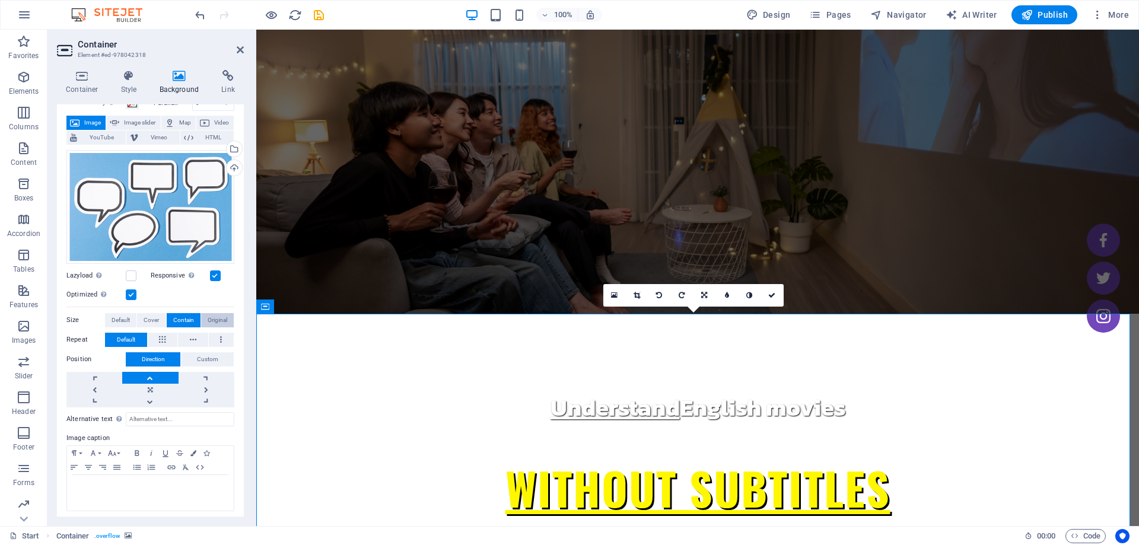
click at [208, 319] on span "Original" at bounding box center [218, 320] width 20 height 14
click at [171, 320] on button "Contain" at bounding box center [184, 320] width 34 height 14
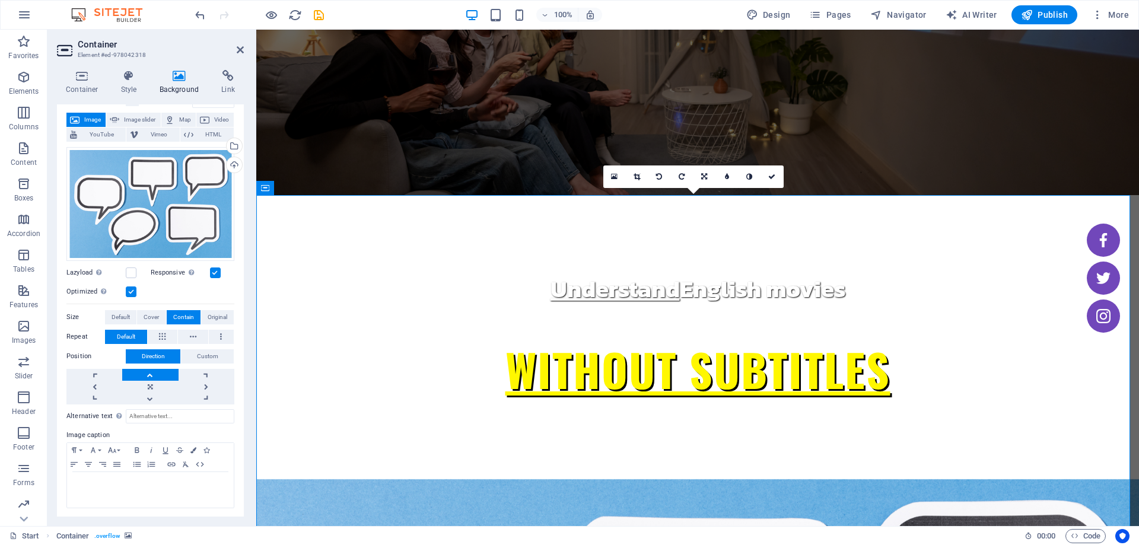
scroll to position [0, 0]
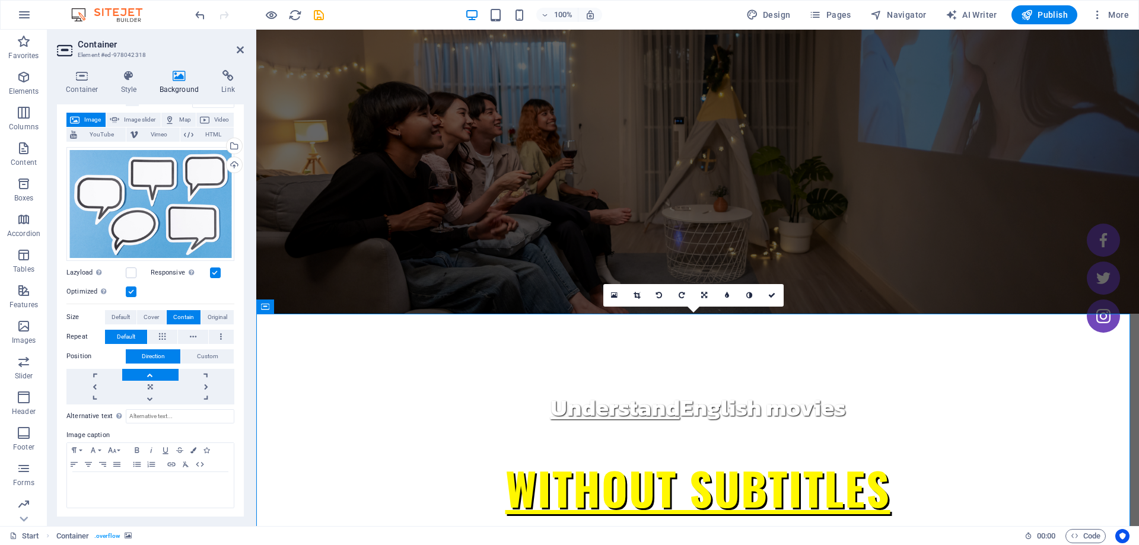
click at [247, 49] on aside "Container Element #ed-978042318 Container Style Background Link Size Height 100…" at bounding box center [151, 278] width 209 height 496
click at [240, 49] on icon at bounding box center [240, 49] width 7 height 9
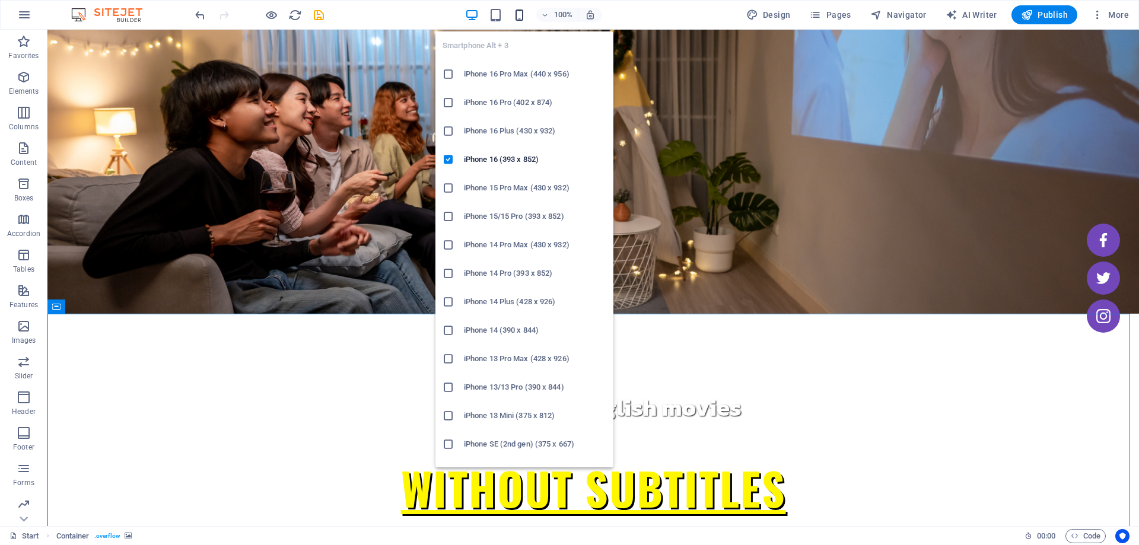
click at [523, 18] on icon "button" at bounding box center [520, 15] width 14 height 14
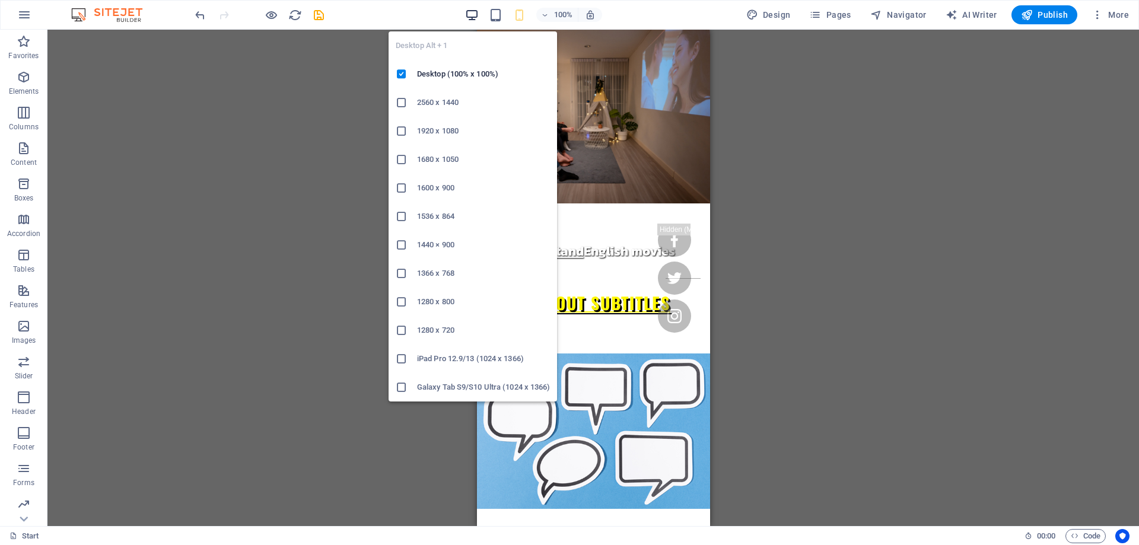
click at [479, 16] on icon "button" at bounding box center [472, 15] width 14 height 14
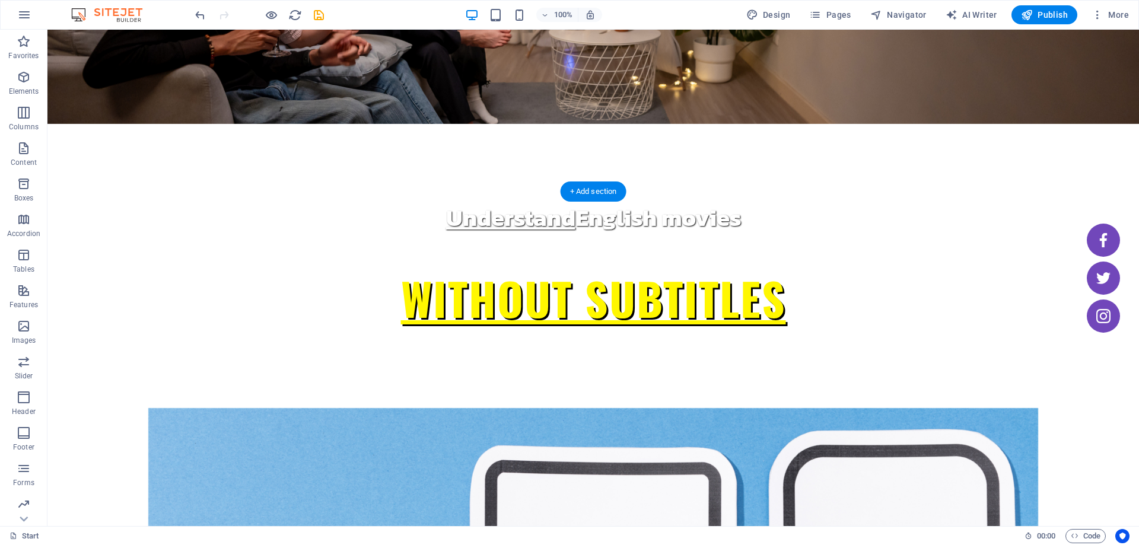
scroll to position [297, 0]
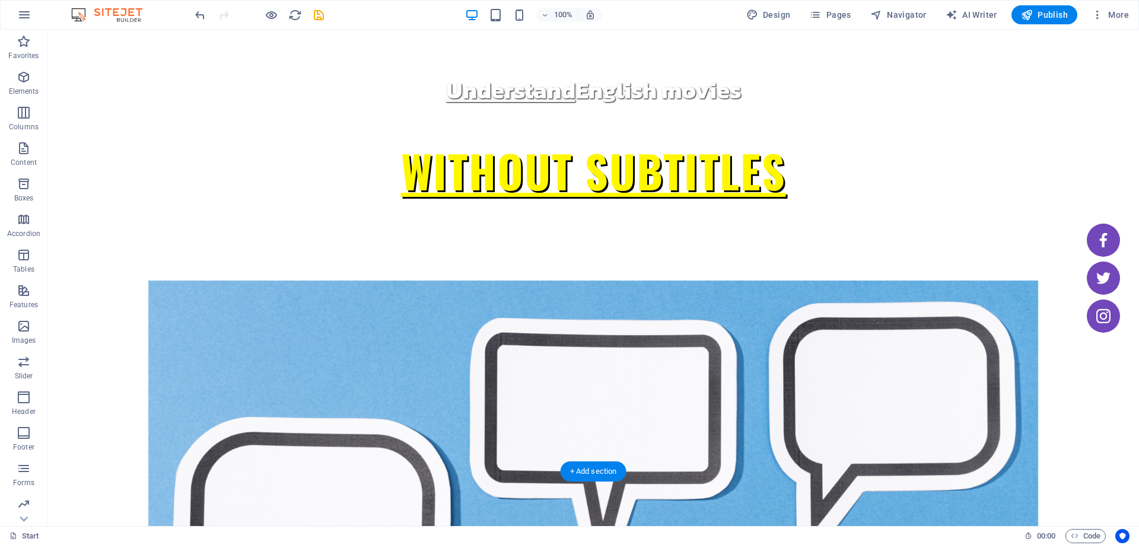
scroll to position [178, 0]
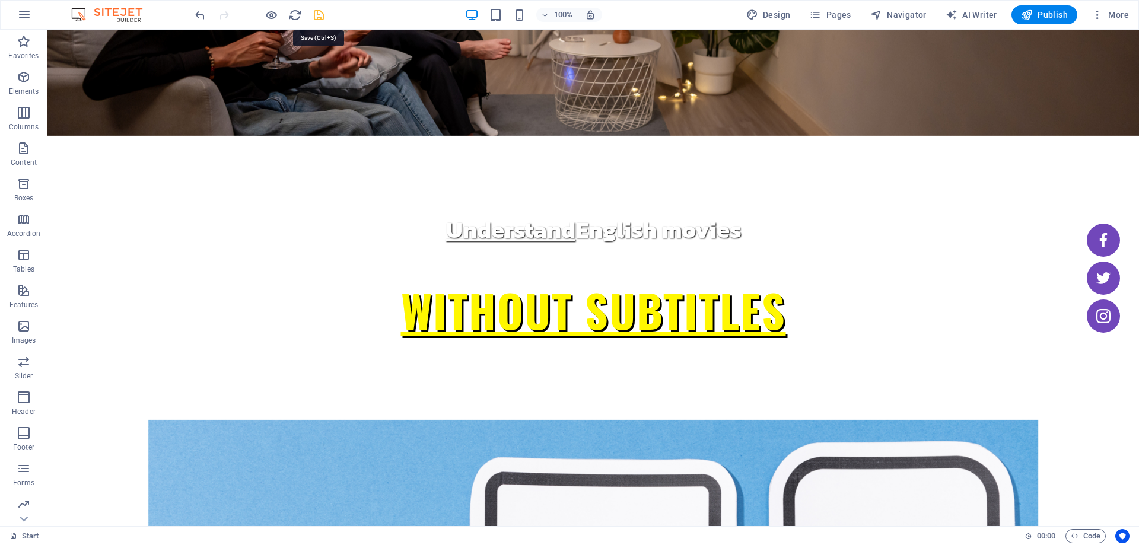
click at [322, 18] on icon "save" at bounding box center [319, 15] width 14 height 14
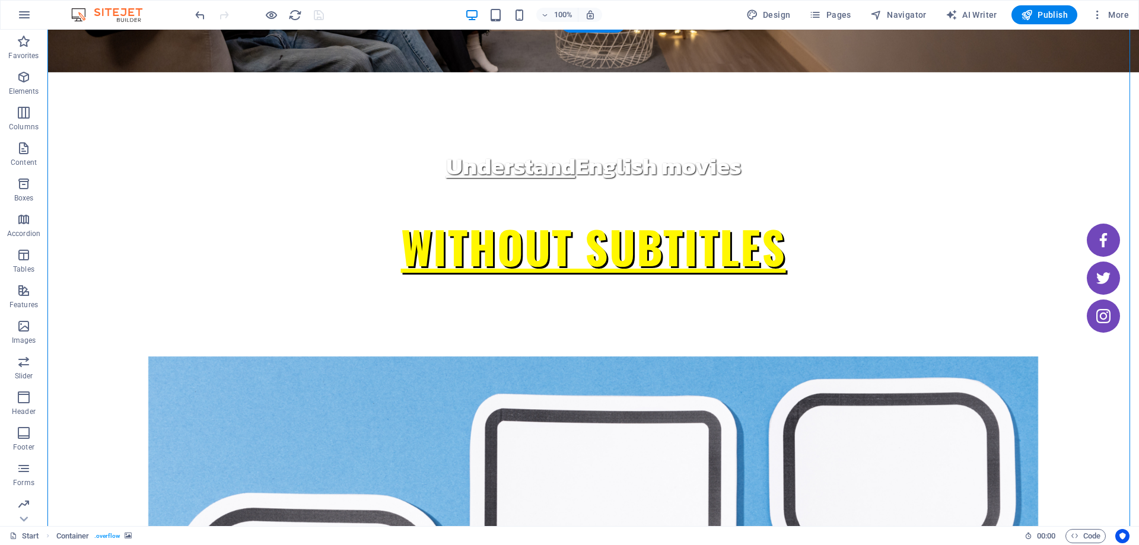
scroll to position [0, 0]
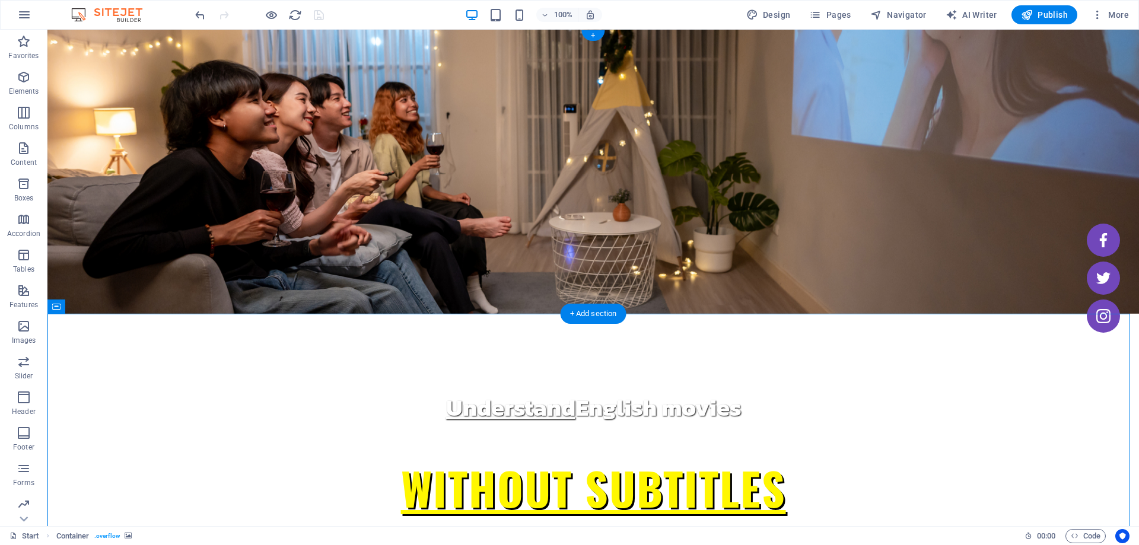
click at [101, 310] on figure at bounding box center [592, 172] width 1091 height 284
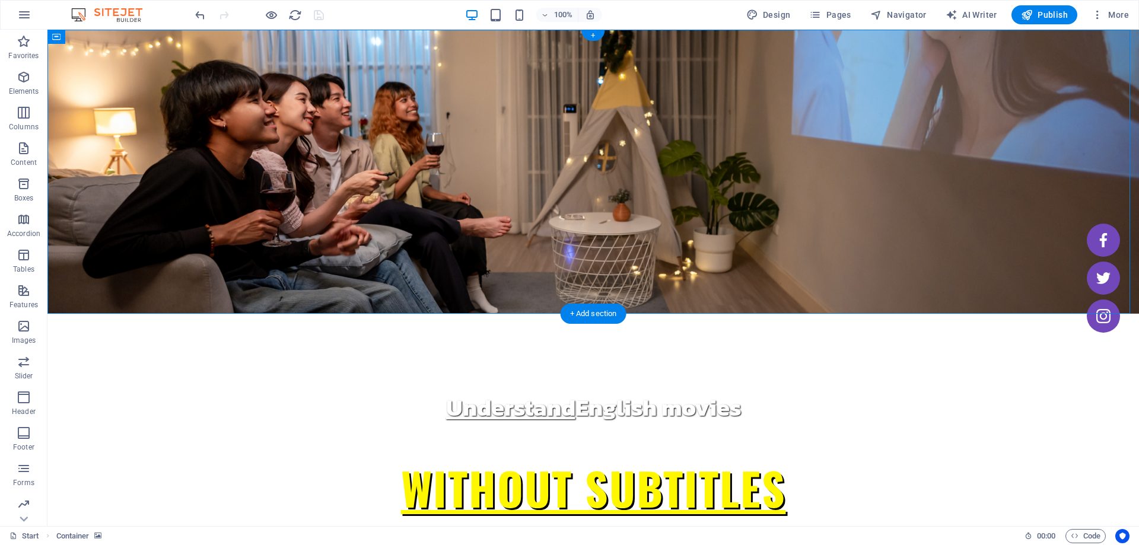
click at [78, 301] on figure at bounding box center [592, 172] width 1091 height 284
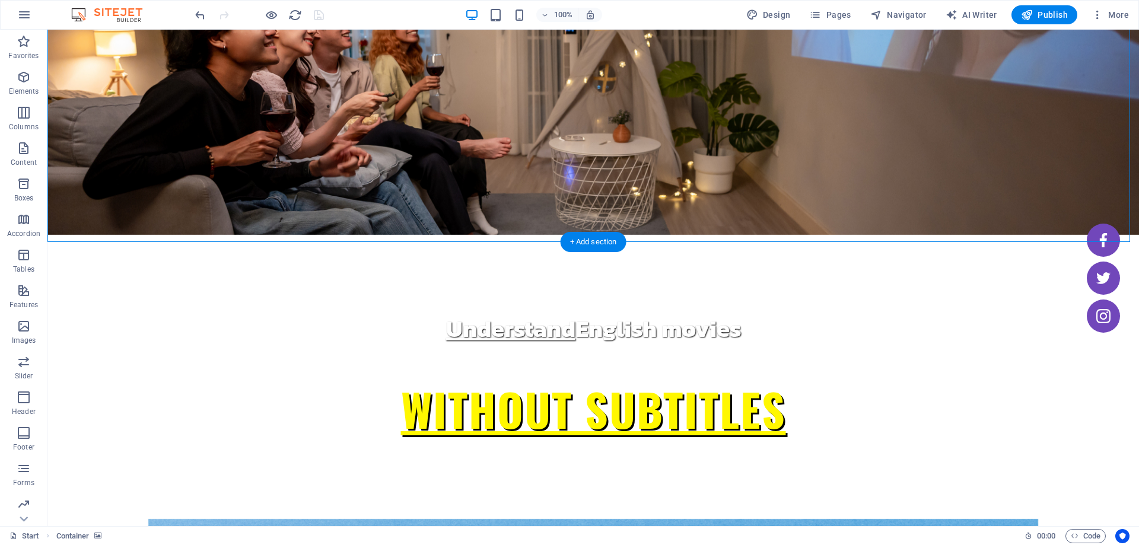
scroll to position [59, 0]
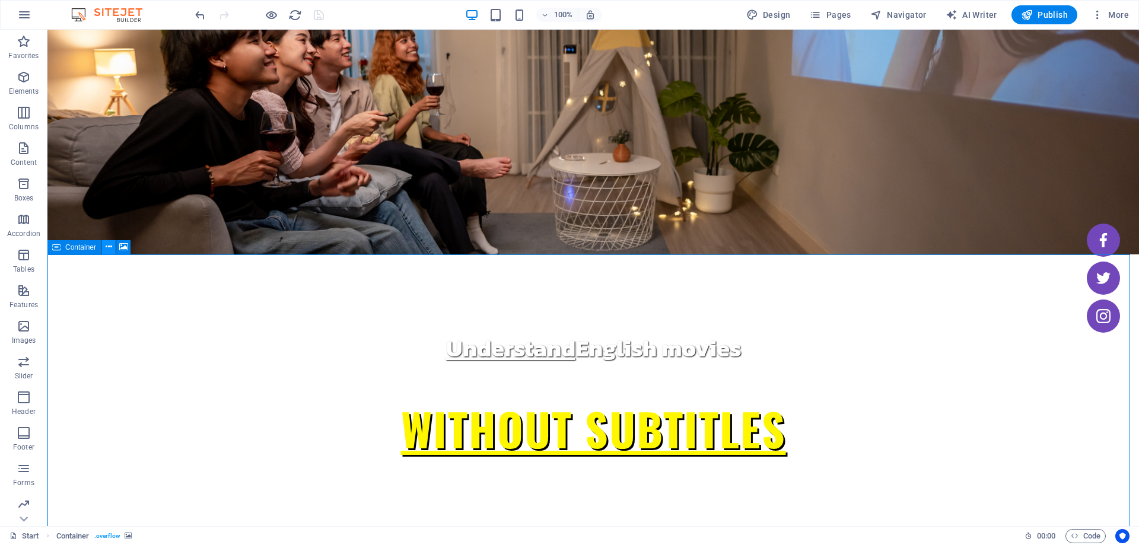
click at [106, 247] on icon at bounding box center [109, 247] width 7 height 12
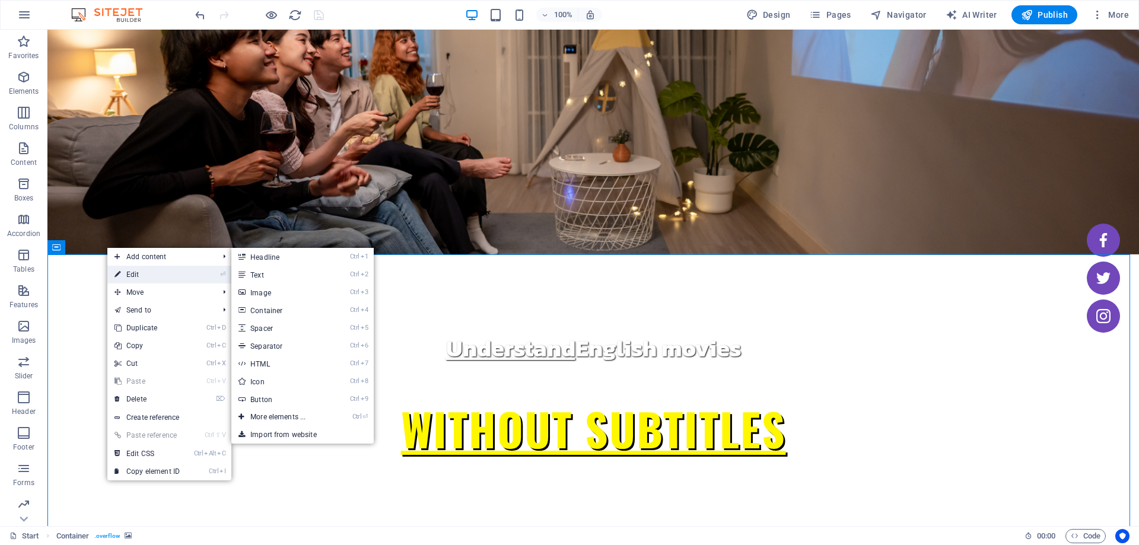
click at [131, 275] on link "⏎ Edit" at bounding box center [146, 275] width 79 height 18
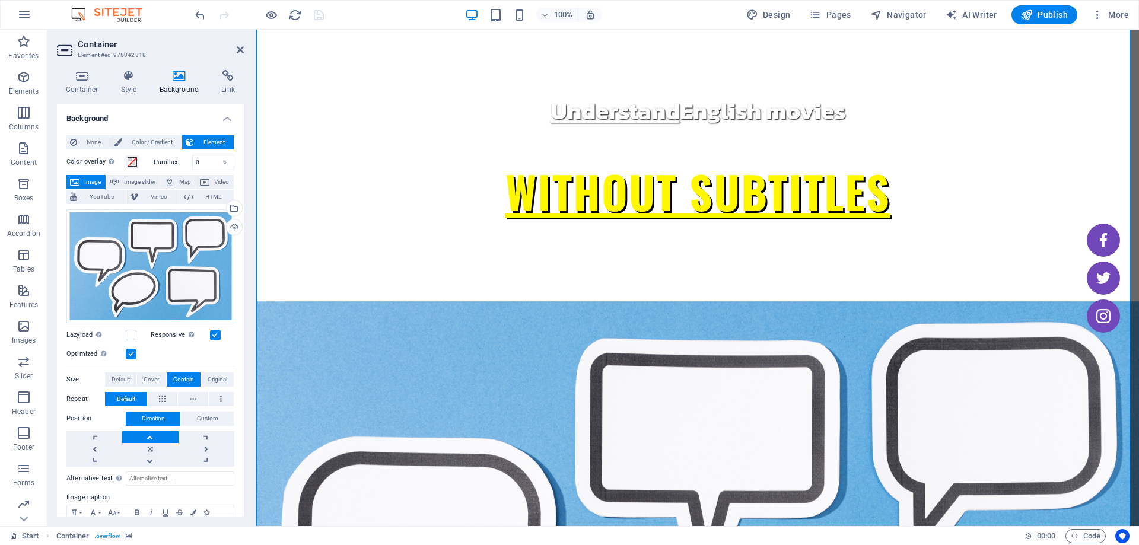
scroll to position [534, 0]
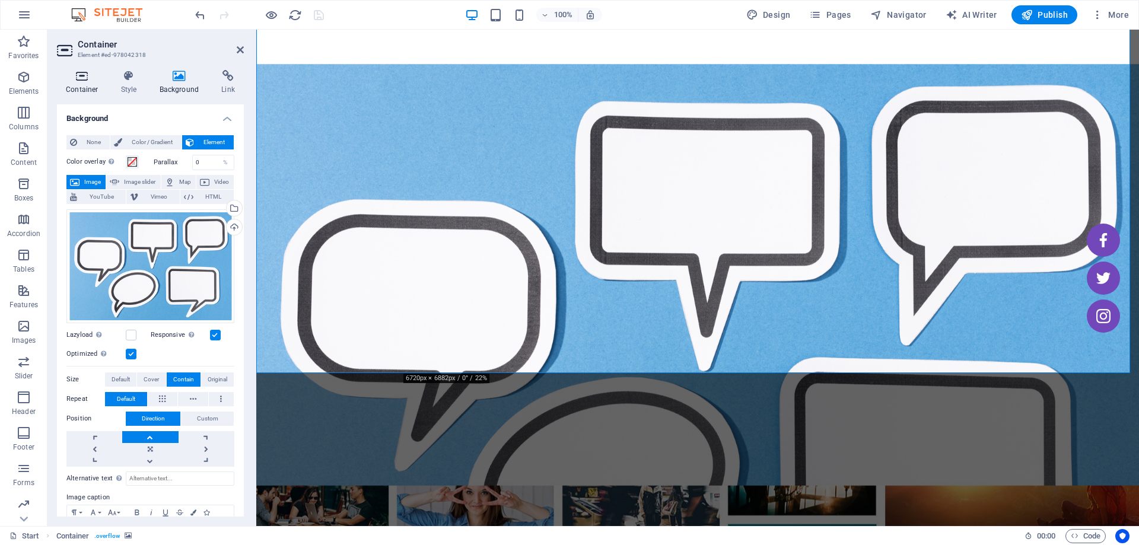
click at [89, 75] on icon at bounding box center [82, 76] width 50 height 12
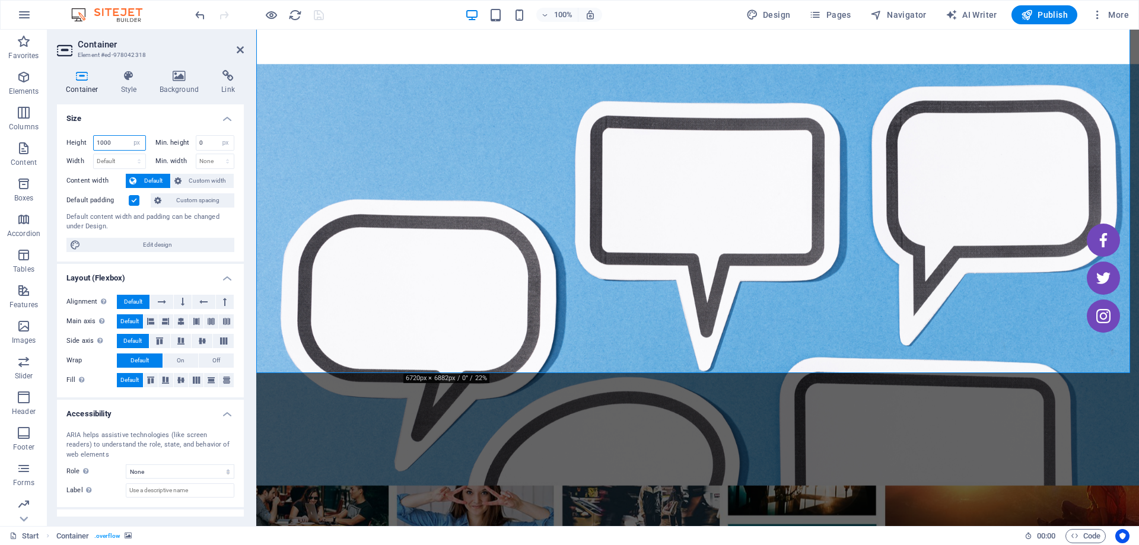
click at [113, 139] on input "1000" at bounding box center [120, 143] width 52 height 14
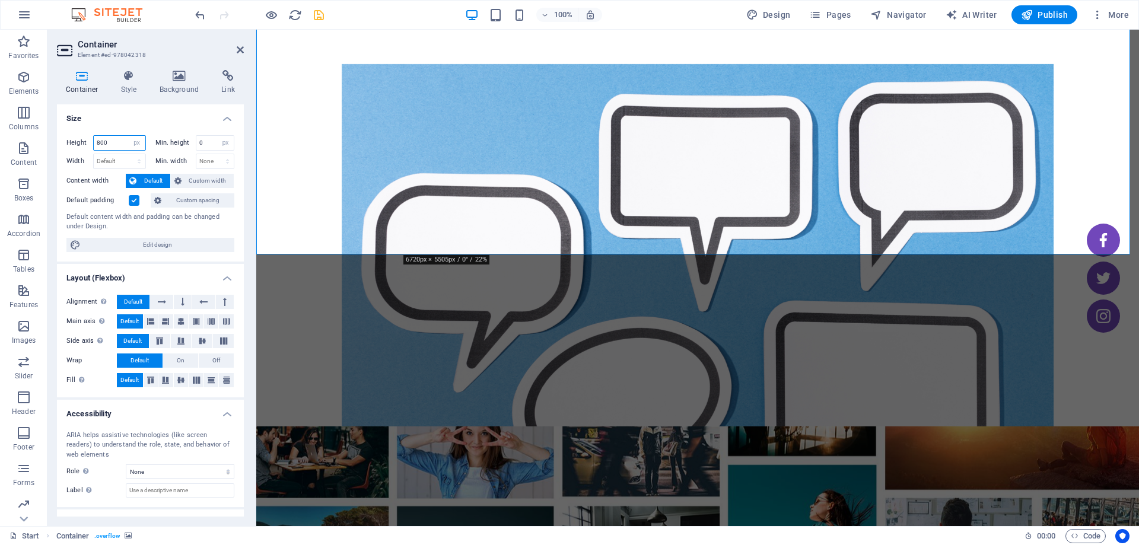
click at [99, 139] on input "800" at bounding box center [120, 143] width 52 height 14
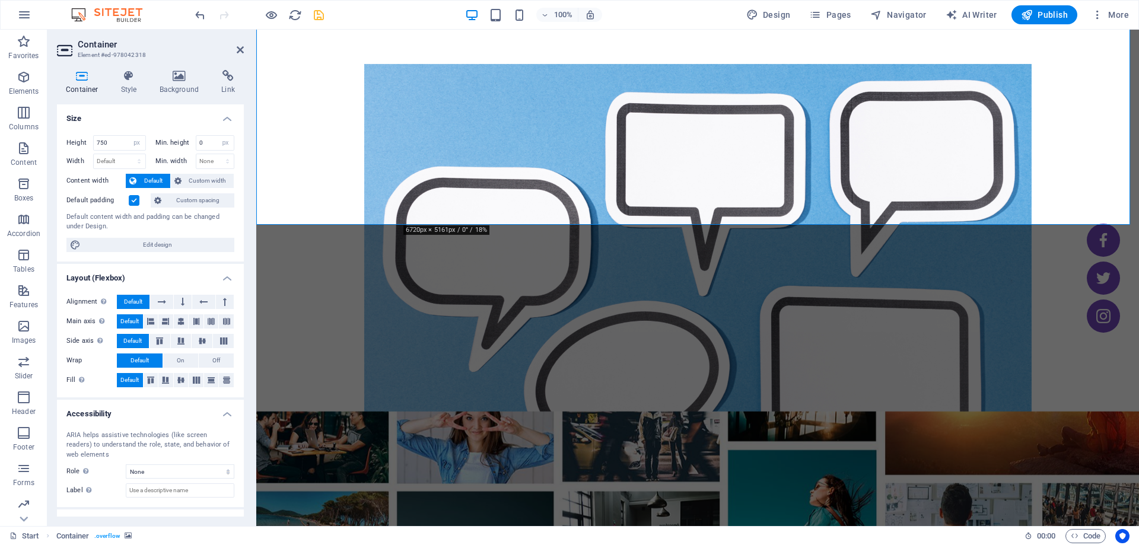
click at [102, 123] on h4 "Size" at bounding box center [150, 114] width 187 height 21
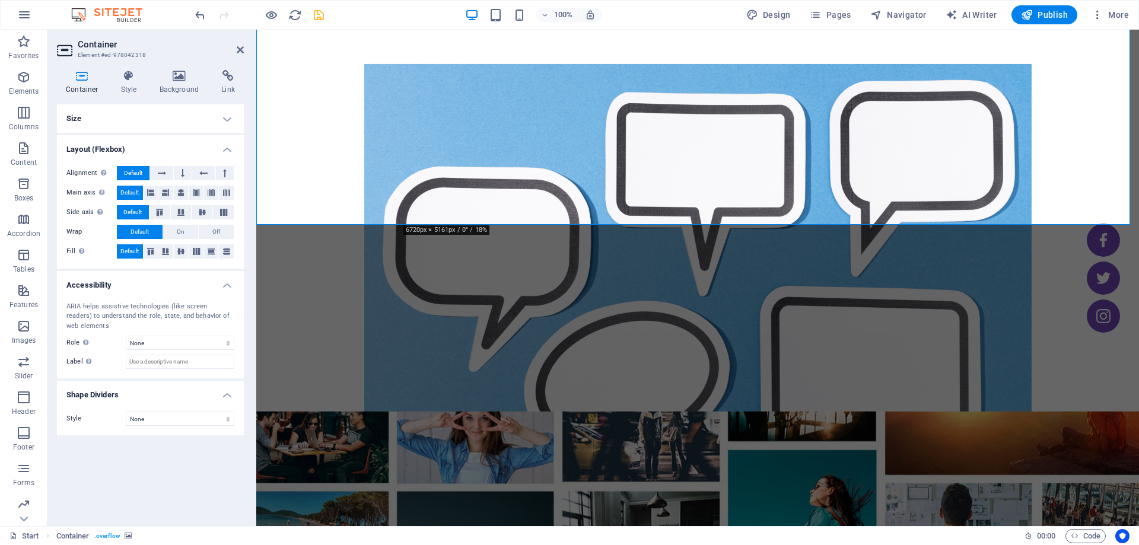
click at [131, 121] on h4 "Size" at bounding box center [150, 118] width 187 height 28
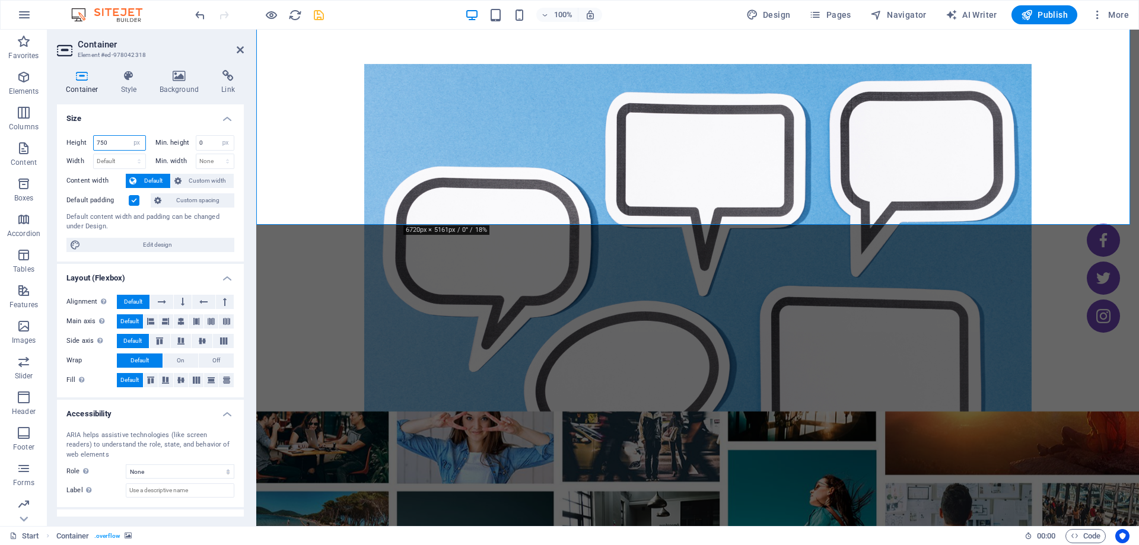
click at [105, 143] on input "750" at bounding box center [120, 143] width 52 height 14
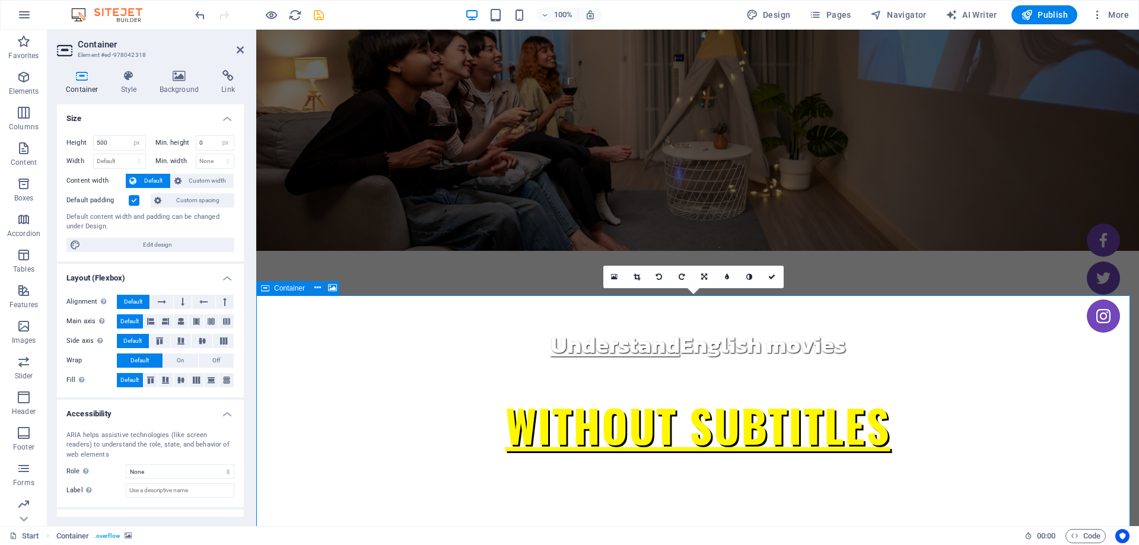
scroll to position [119, 0]
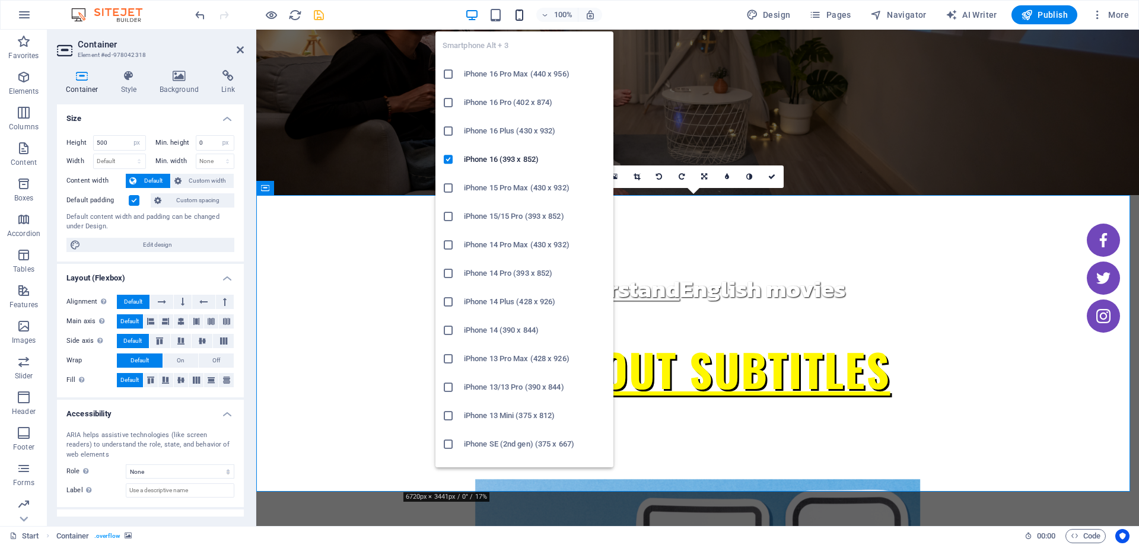
click at [517, 20] on icon "button" at bounding box center [520, 15] width 14 height 14
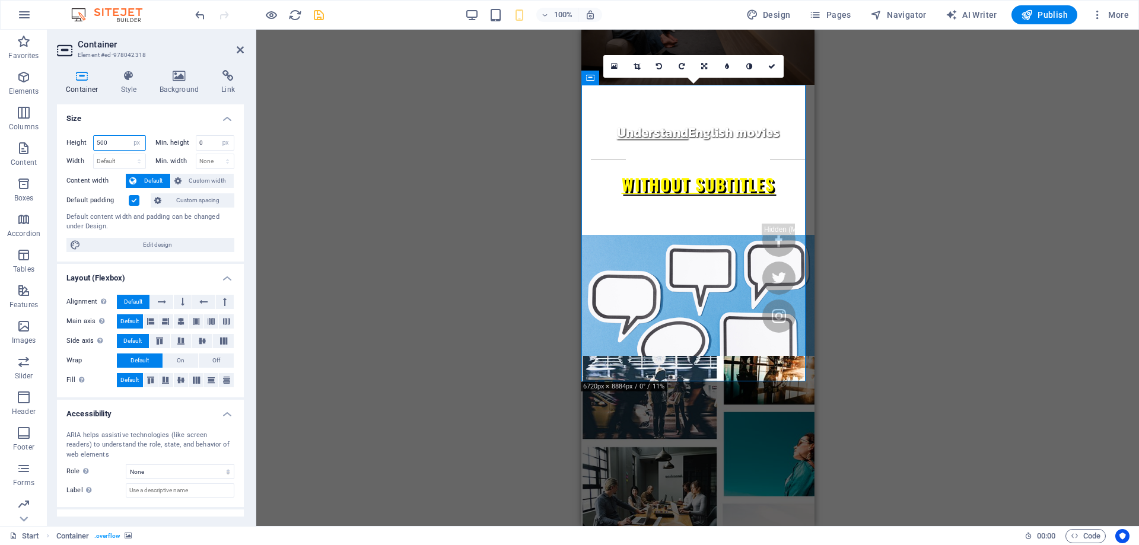
click at [113, 148] on input "500" at bounding box center [120, 143] width 52 height 14
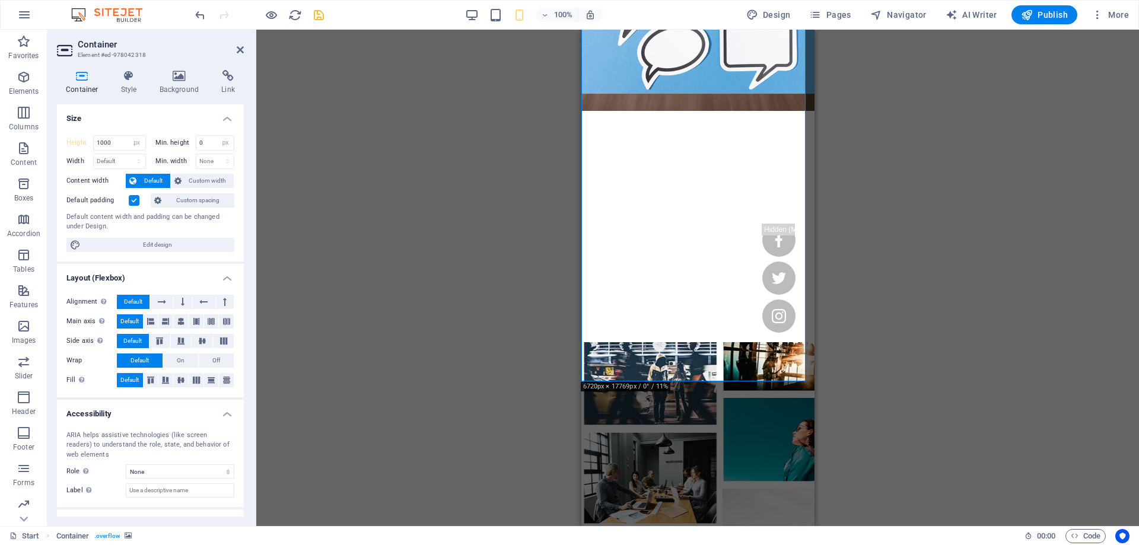
scroll to position [0, 0]
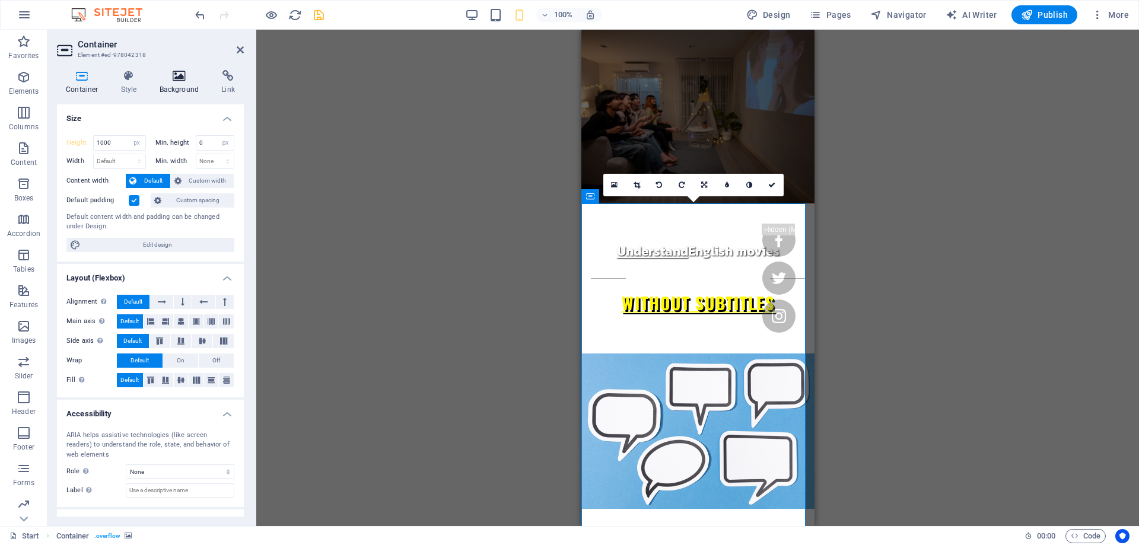
click at [184, 79] on icon at bounding box center [180, 76] width 58 height 12
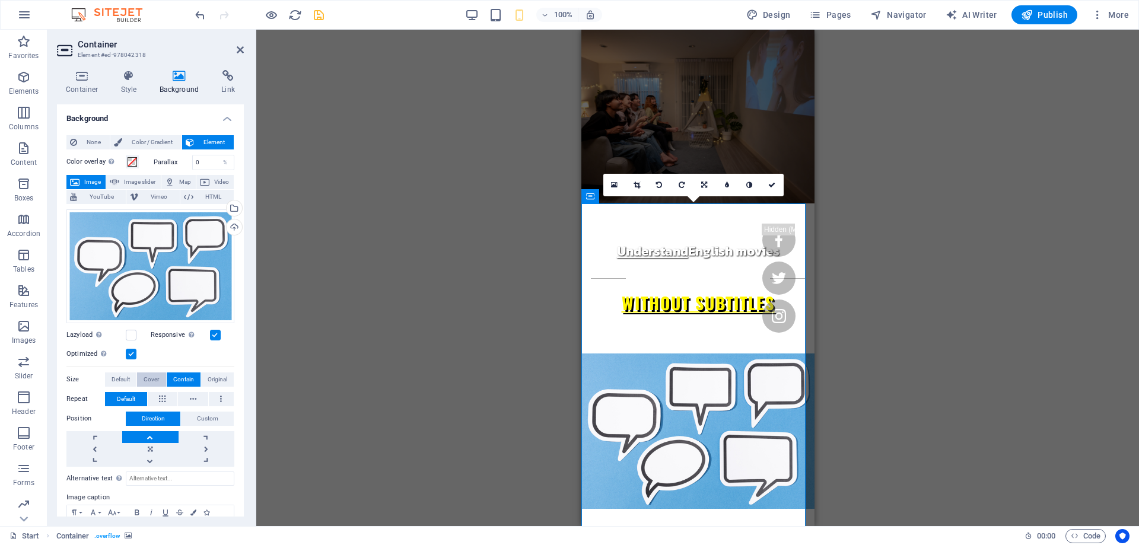
click at [149, 377] on span "Cover" at bounding box center [151, 380] width 15 height 14
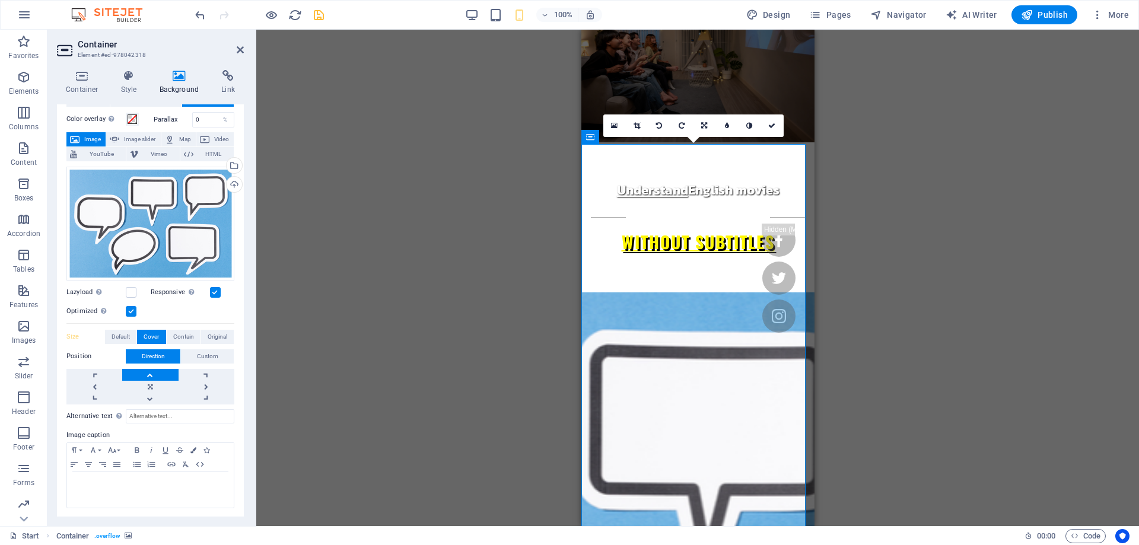
scroll to position [59, 0]
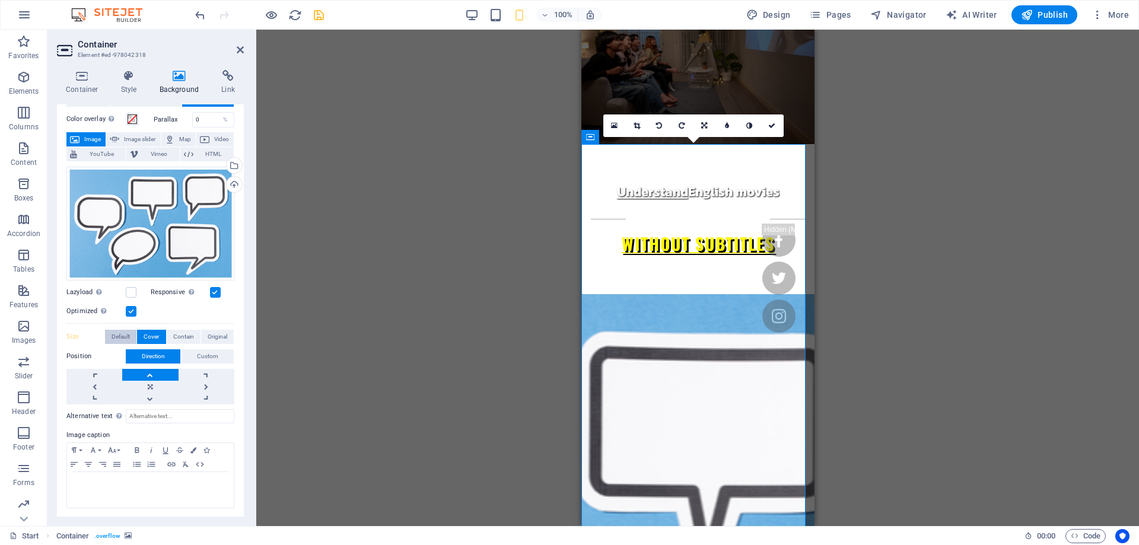
click at [126, 332] on span "Default" at bounding box center [121, 337] width 18 height 14
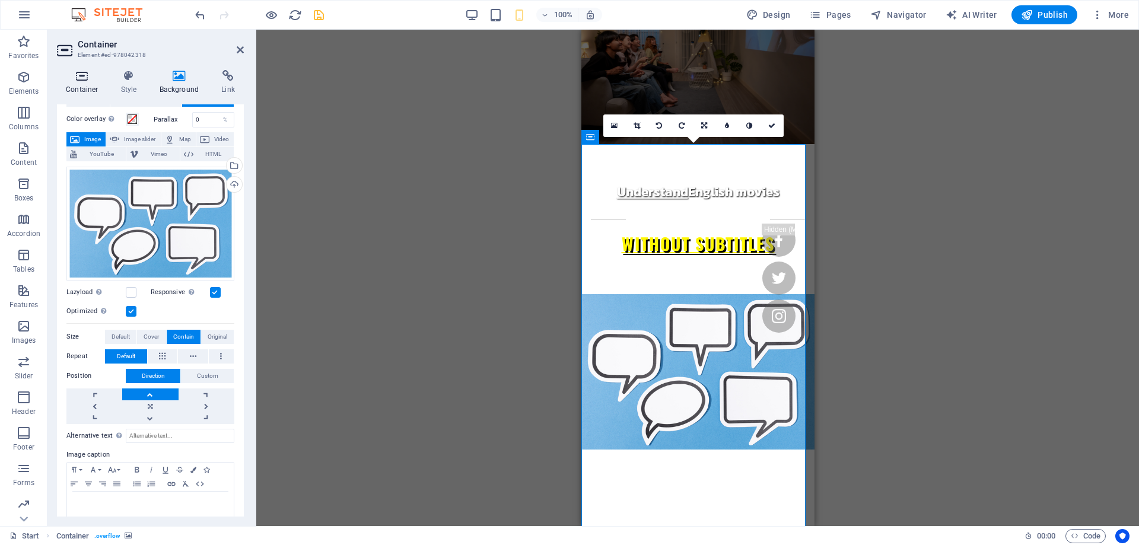
click at [77, 73] on icon at bounding box center [82, 76] width 50 height 12
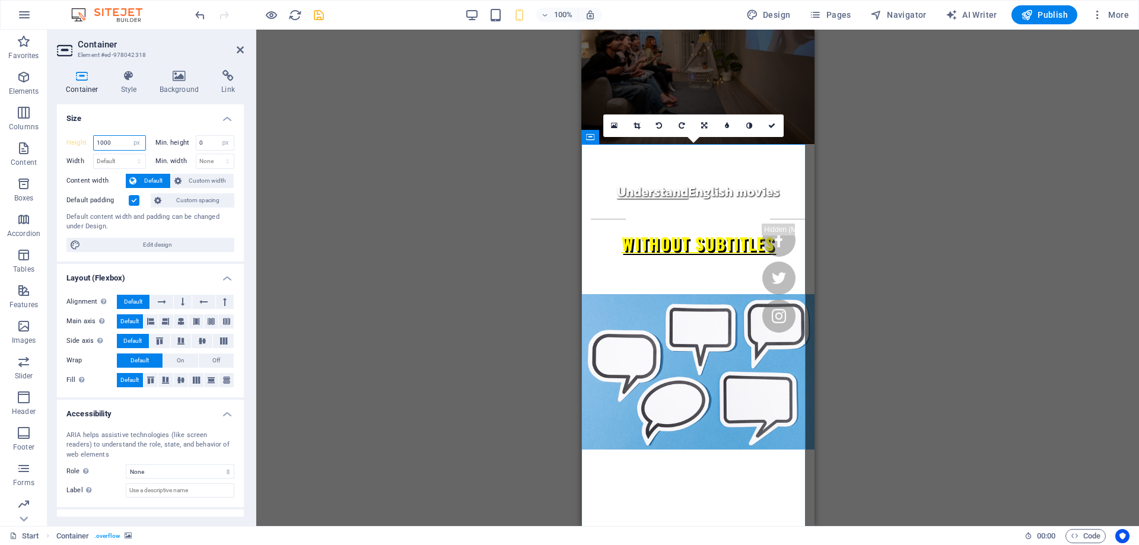
click at [119, 147] on input "1000" at bounding box center [120, 143] width 52 height 14
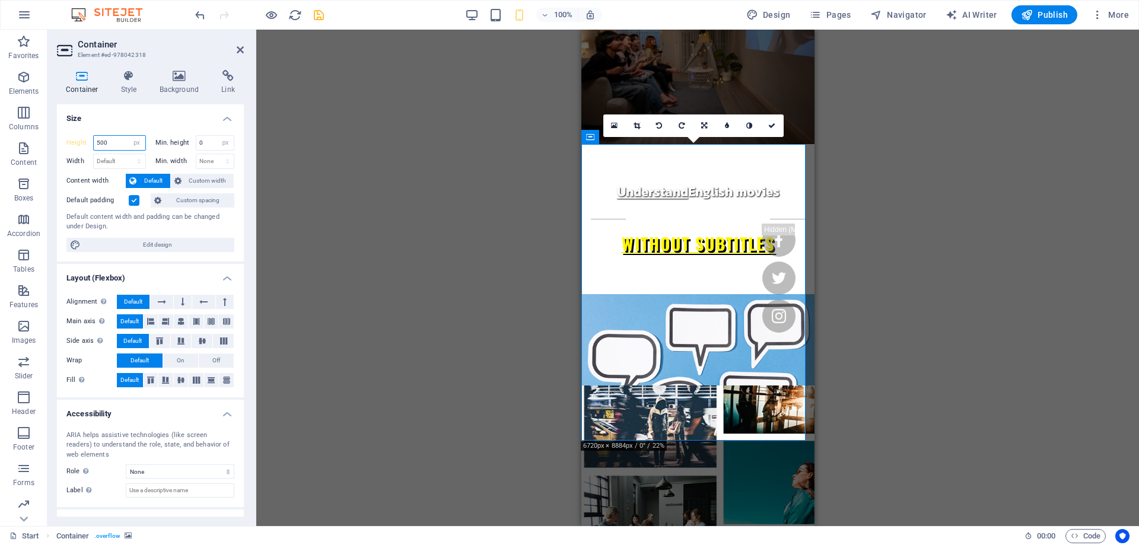
click at [110, 144] on input "500" at bounding box center [120, 143] width 52 height 14
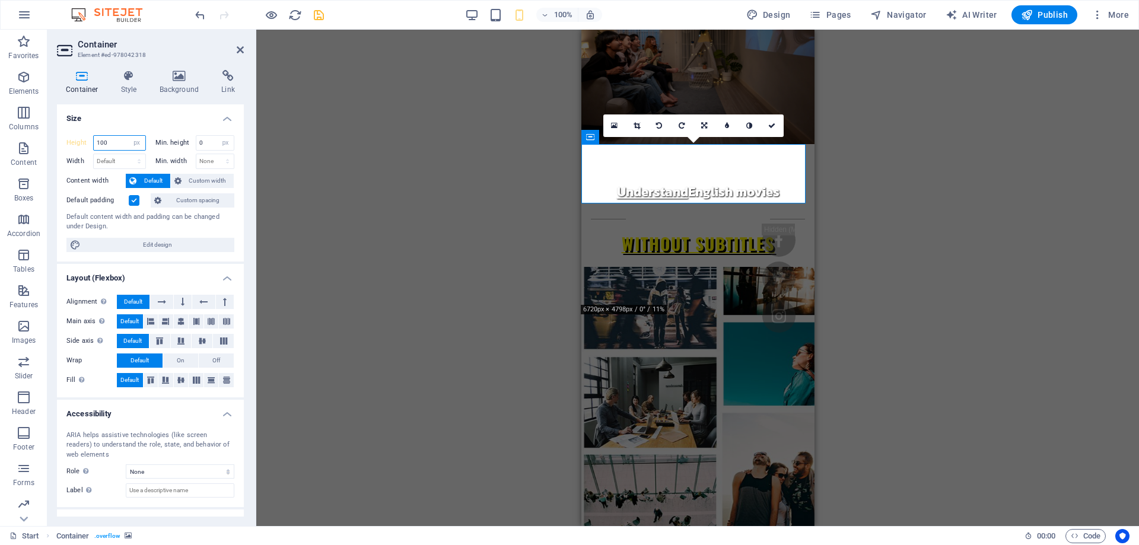
click at [110, 144] on input "100" at bounding box center [120, 143] width 52 height 14
click at [100, 145] on input "100" at bounding box center [120, 143] width 52 height 14
click at [203, 17] on icon "undo" at bounding box center [200, 15] width 14 height 14
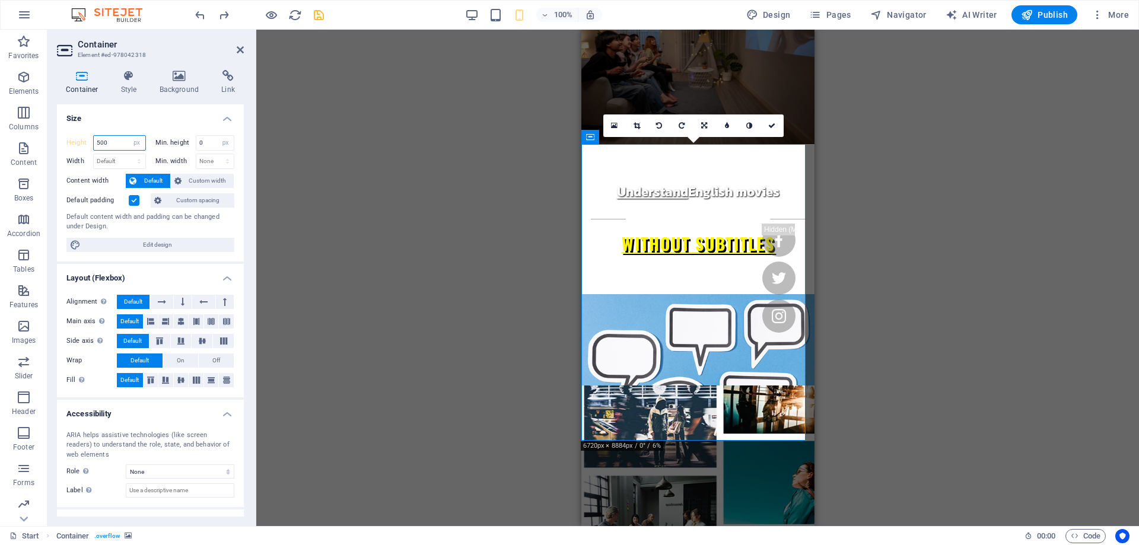
click at [119, 140] on input "500" at bounding box center [120, 143] width 52 height 14
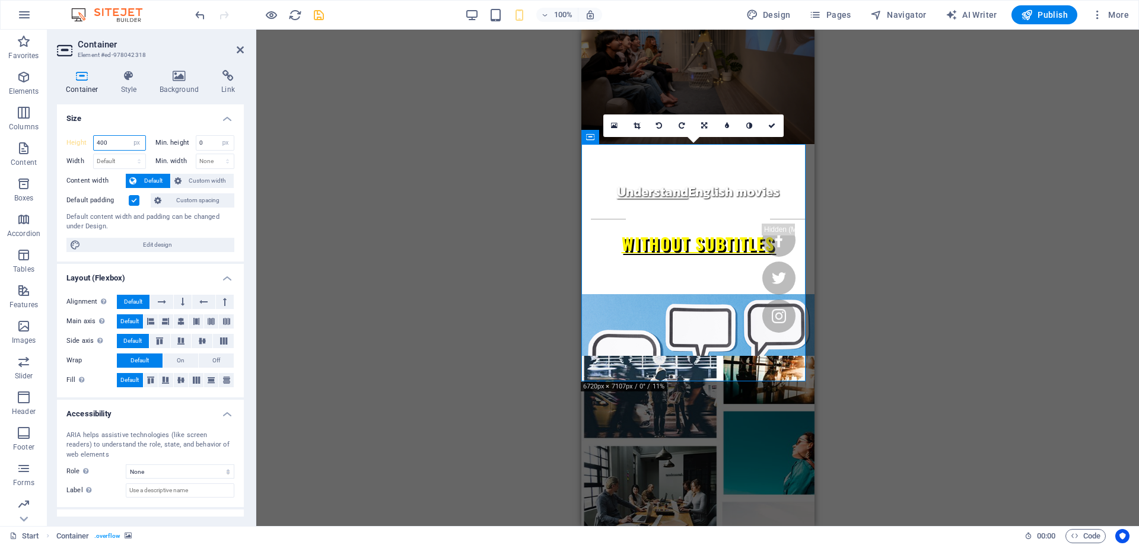
click at [119, 140] on input "400" at bounding box center [120, 143] width 52 height 14
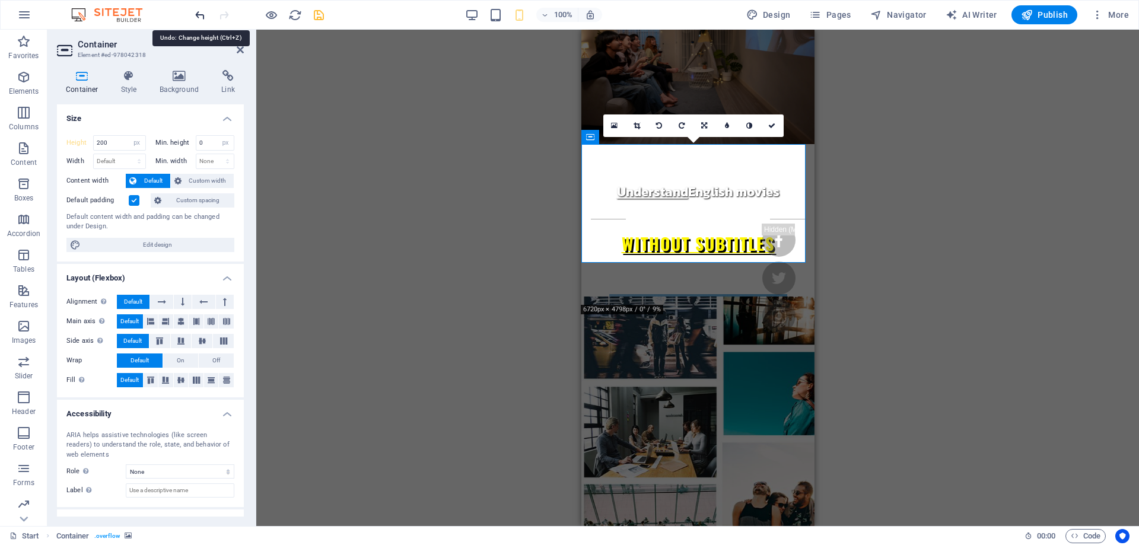
click at [195, 18] on icon "undo" at bounding box center [200, 15] width 14 height 14
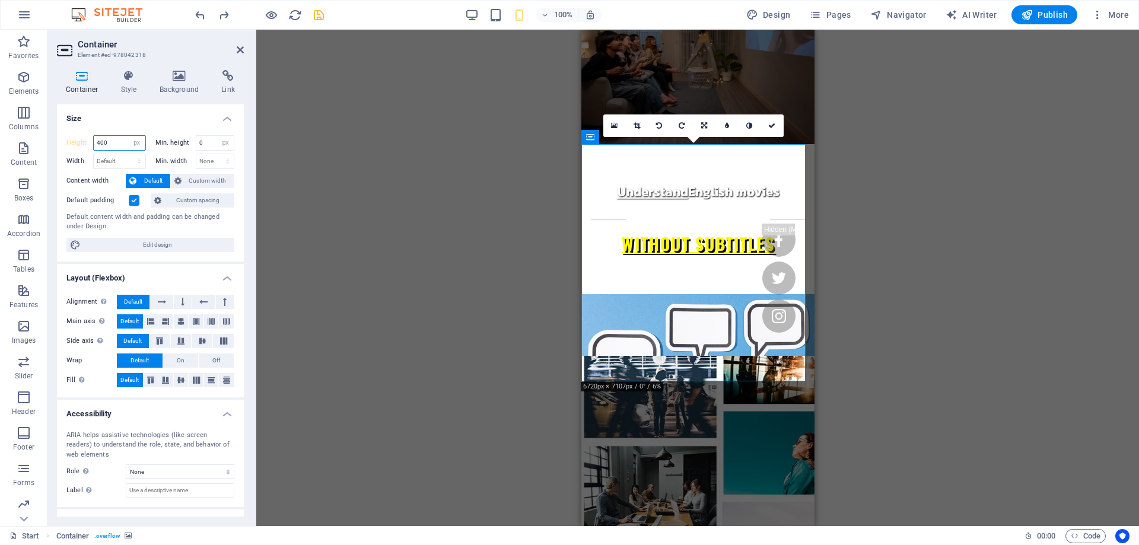
click at [106, 147] on input "400" at bounding box center [120, 143] width 52 height 14
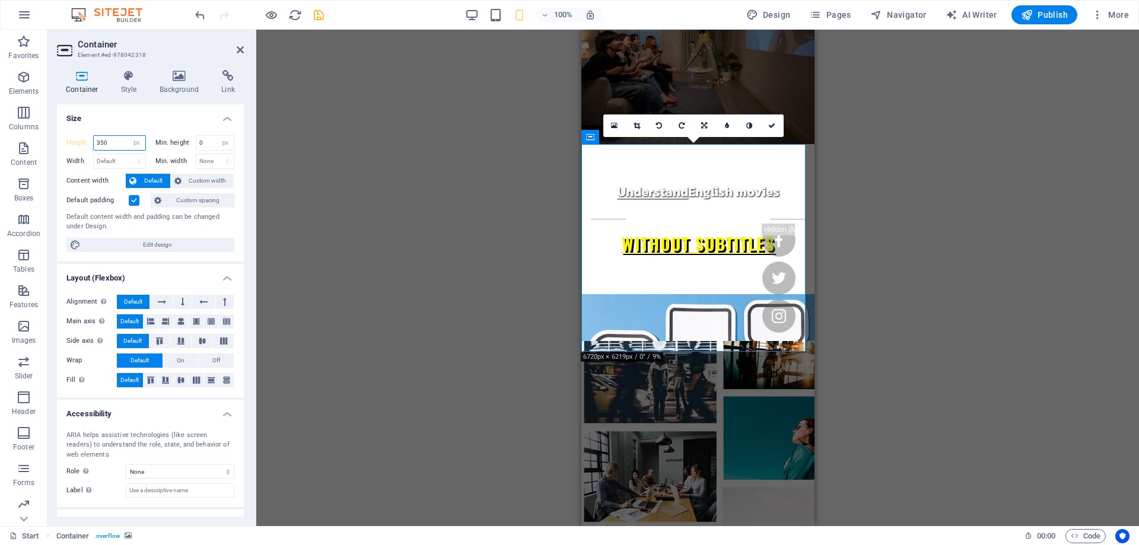
click at [106, 147] on input "350" at bounding box center [120, 143] width 52 height 14
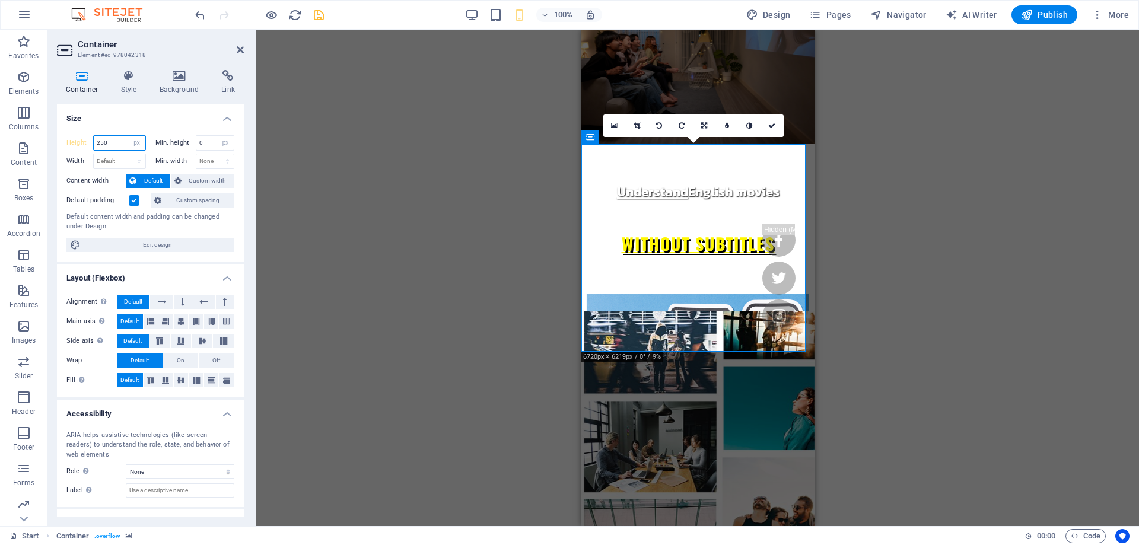
type input "250"
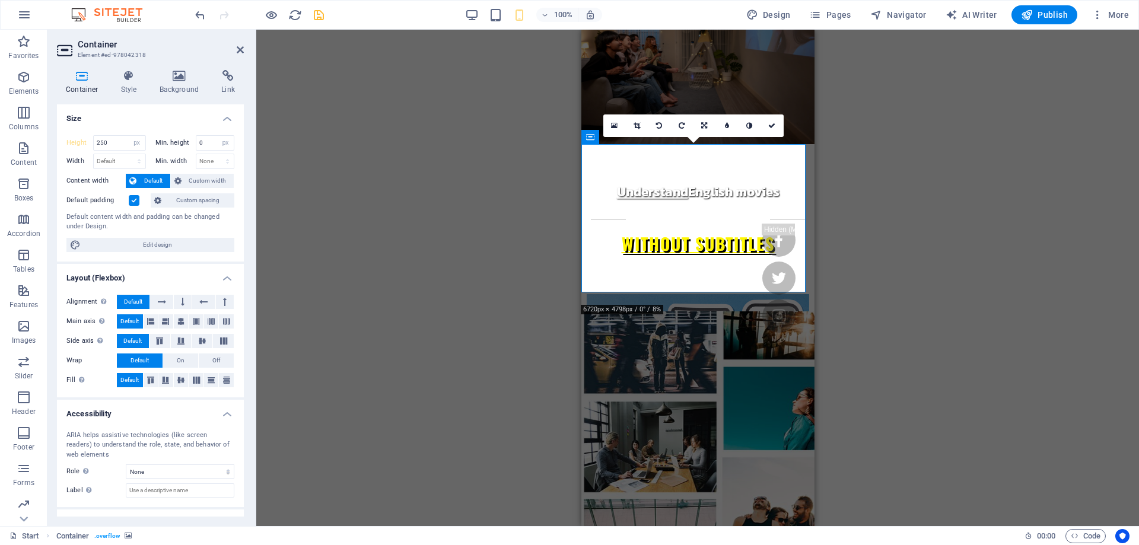
click at [920, 351] on div "Drag here to replace the existing content. Press “Ctrl” if you want to create a…" at bounding box center [697, 278] width 883 height 496
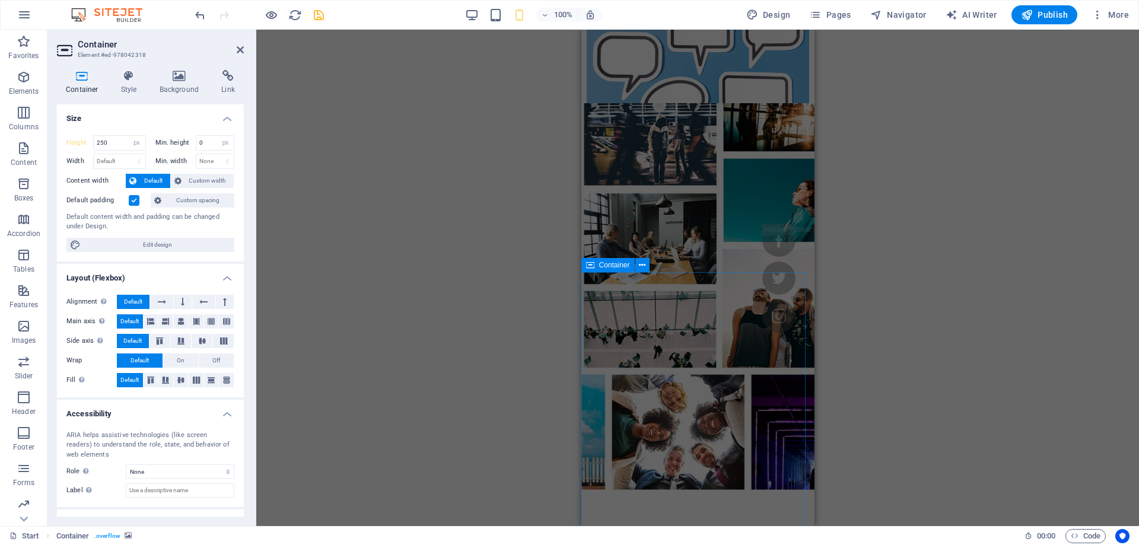
scroll to position [0, 0]
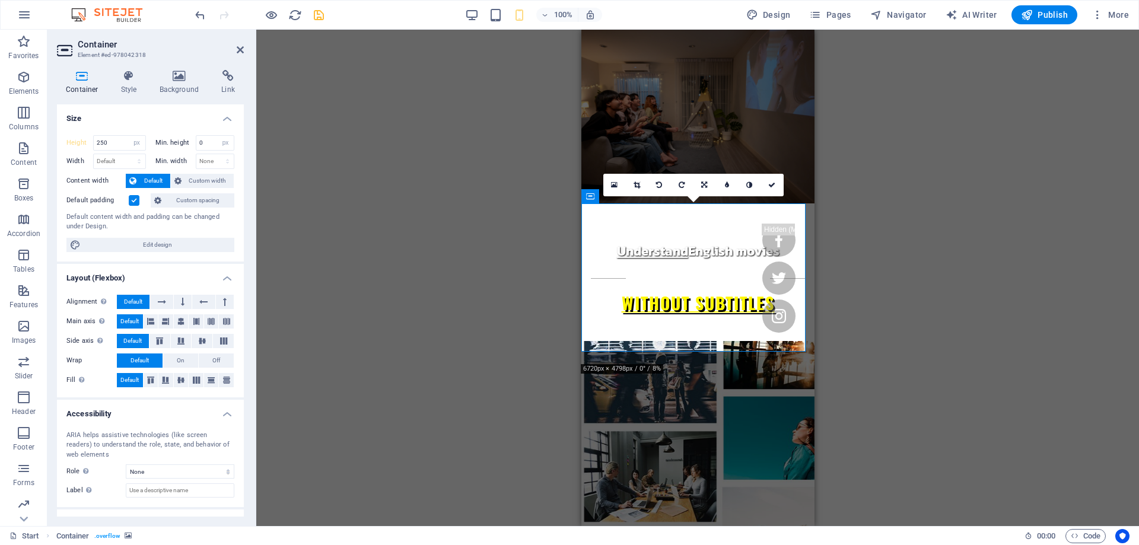
click at [526, 273] on div "Drag here to replace the existing content. Press “Ctrl” if you want to create a…" at bounding box center [697, 278] width 883 height 496
click at [312, 13] on icon "save" at bounding box center [319, 15] width 14 height 14
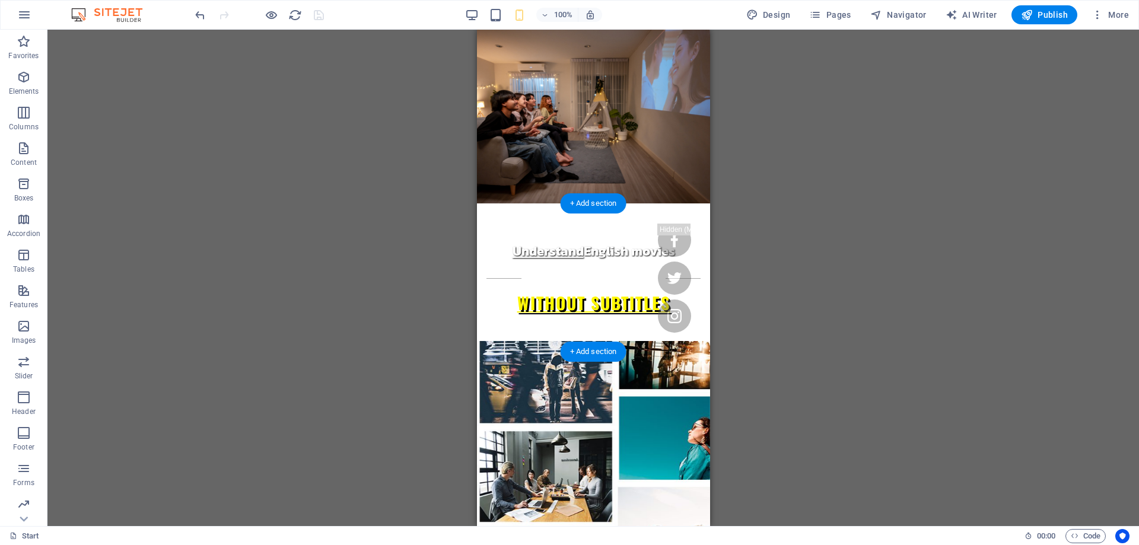
click at [513, 354] on figure at bounding box center [592, 428] width 233 height 148
click at [528, 354] on figure at bounding box center [592, 428] width 233 height 148
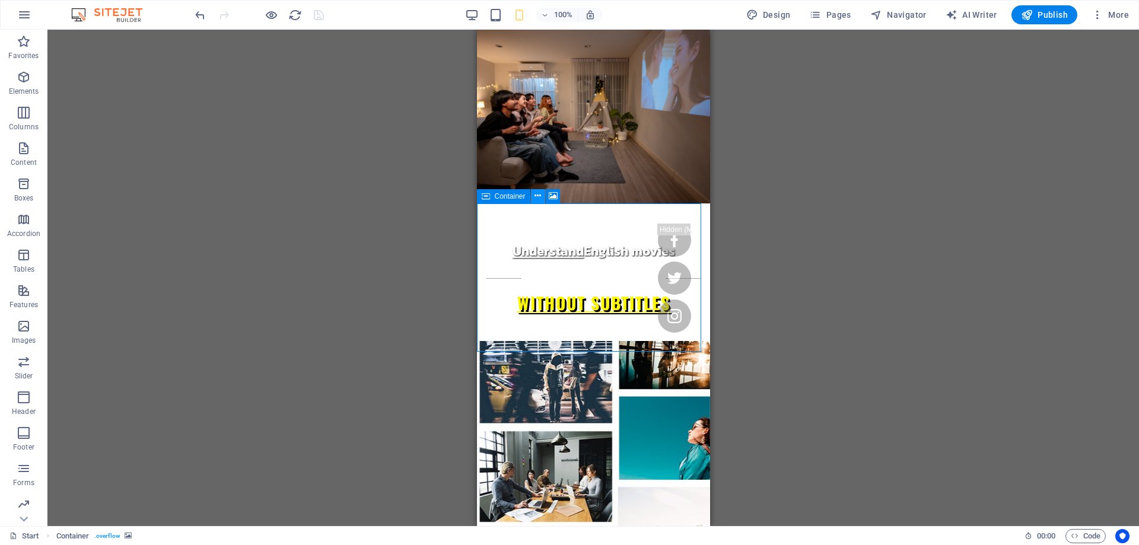
click at [533, 198] on button at bounding box center [538, 196] width 14 height 14
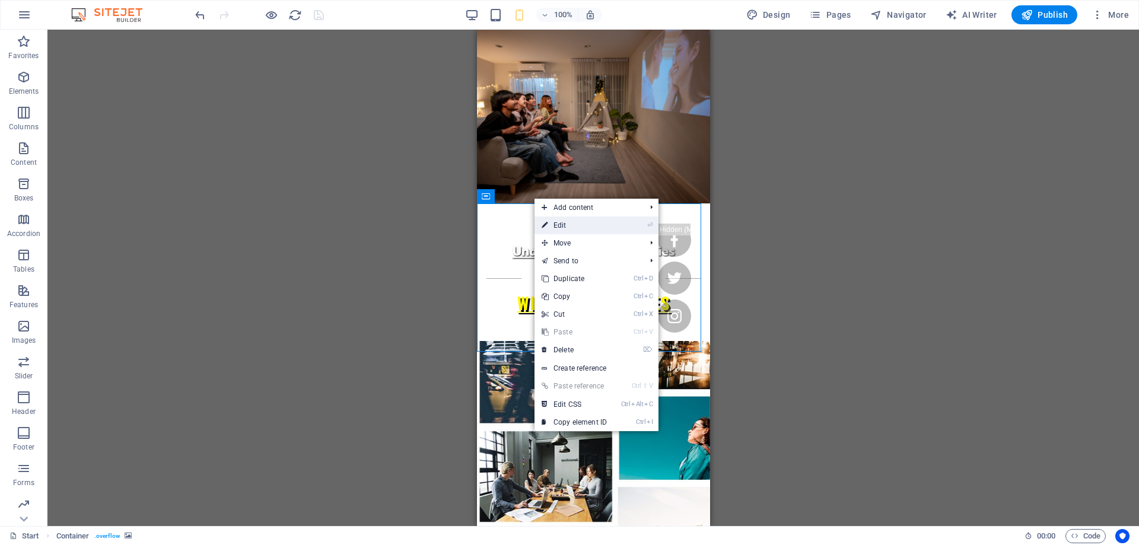
click at [542, 224] on icon at bounding box center [545, 226] width 6 height 18
select select "px"
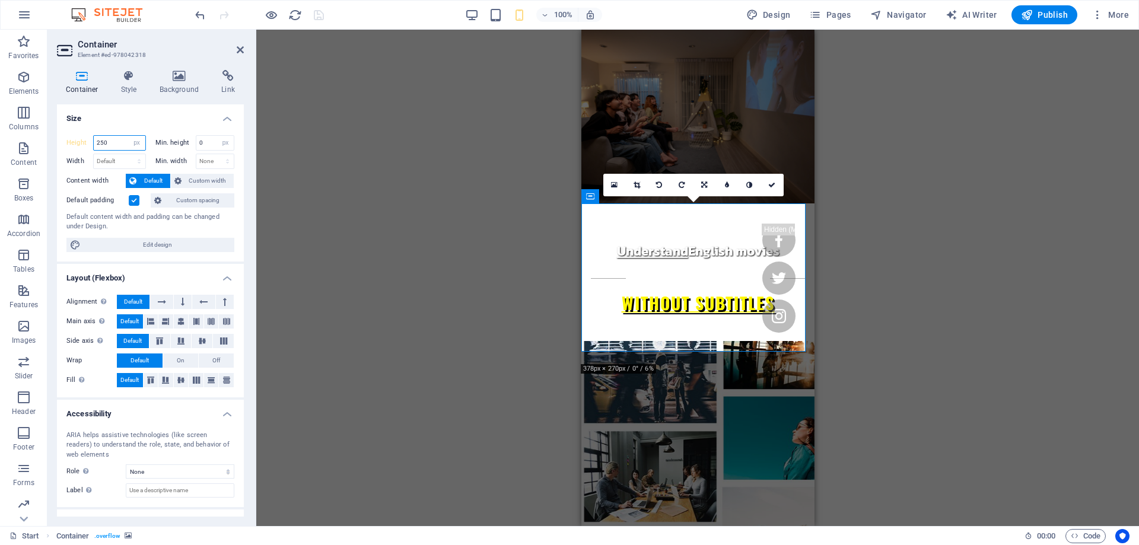
click at [100, 144] on input "250" at bounding box center [120, 143] width 52 height 14
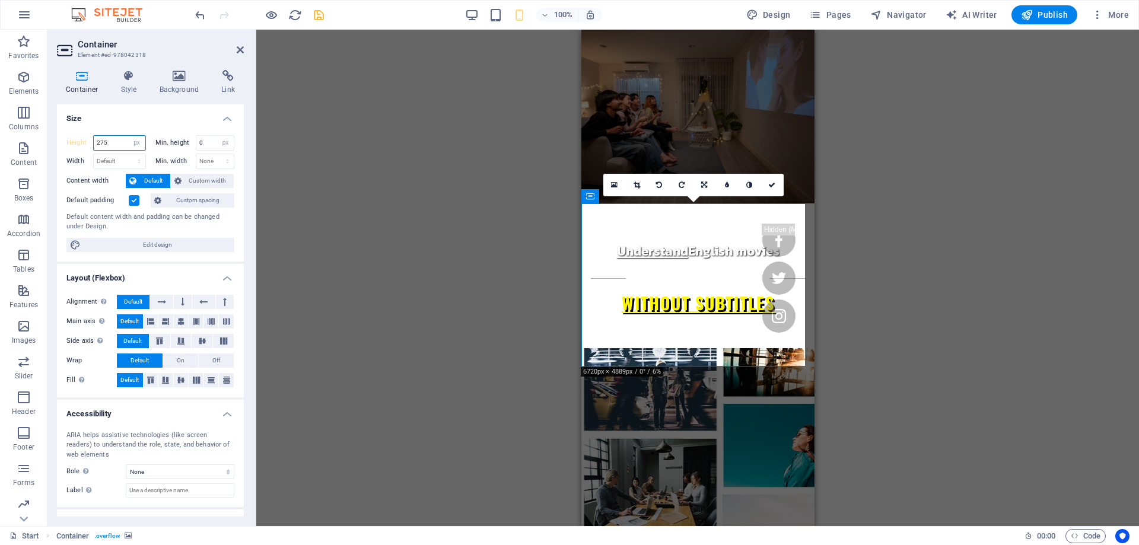
click at [100, 144] on input "275" at bounding box center [120, 143] width 52 height 14
type input "250"
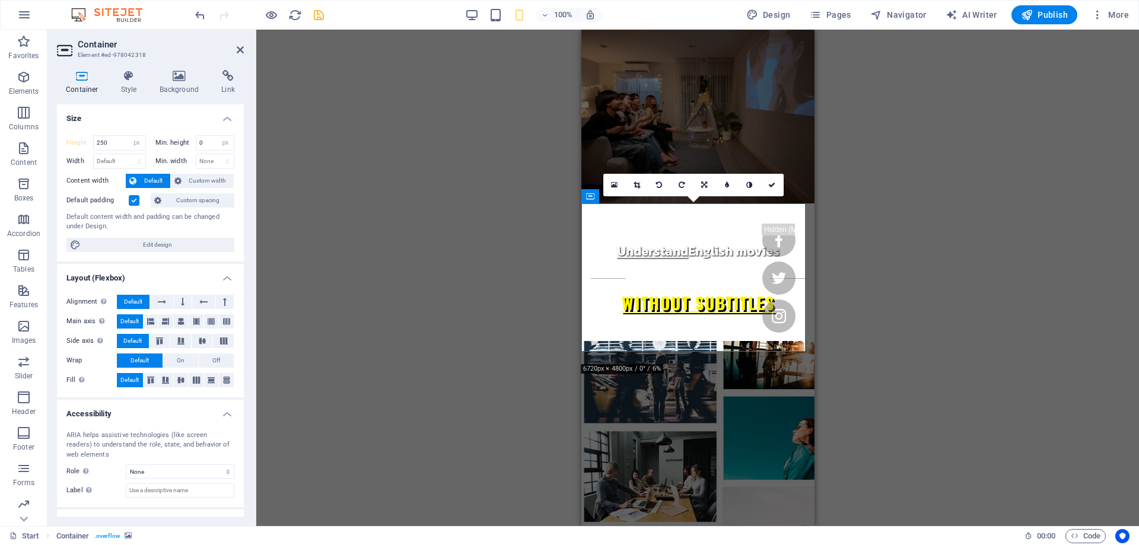
click at [962, 314] on div "Drag here to replace the existing content. Press “Ctrl” if you want to create a…" at bounding box center [697, 278] width 883 height 496
click at [163, 82] on h4 "Background" at bounding box center [182, 82] width 62 height 25
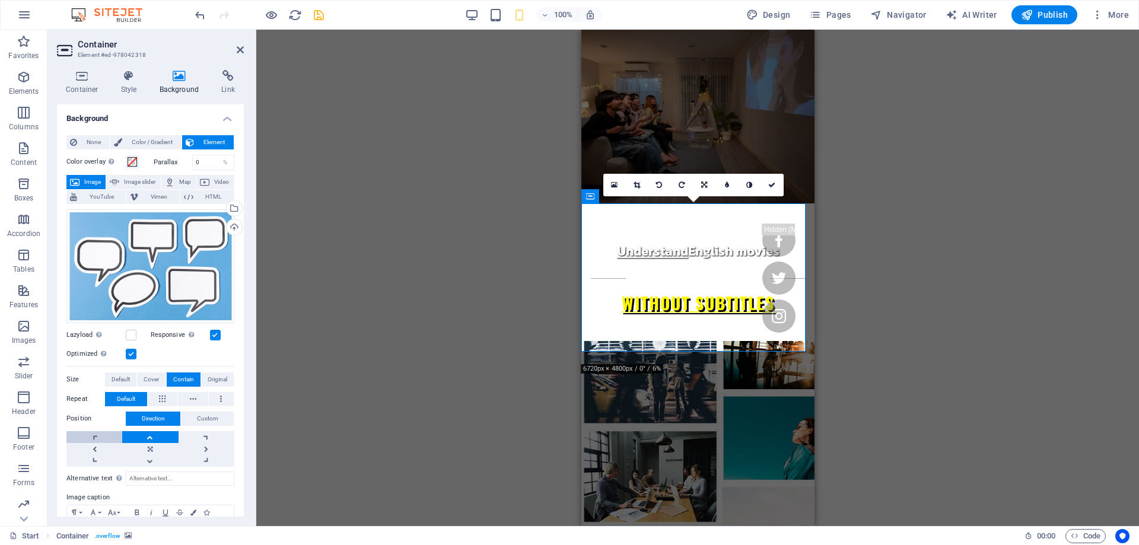
click at [100, 435] on link at bounding box center [94, 437] width 56 height 12
click at [114, 446] on link at bounding box center [94, 449] width 56 height 12
click at [163, 450] on link at bounding box center [150, 449] width 56 height 12
click at [163, 438] on link at bounding box center [150, 437] width 56 height 12
click at [160, 448] on link at bounding box center [150, 449] width 56 height 12
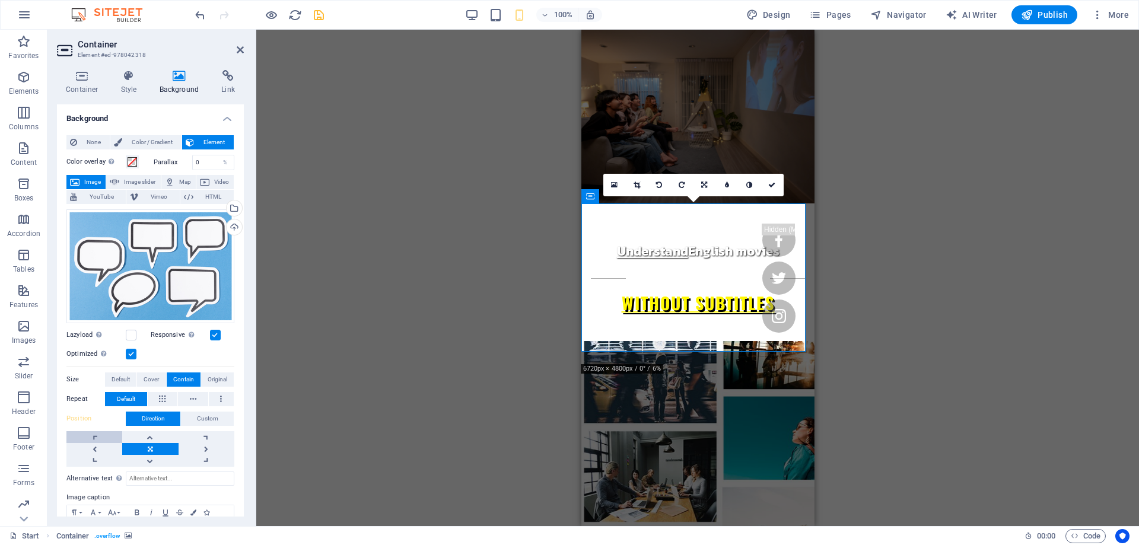
click at [108, 431] on link at bounding box center [94, 437] width 56 height 12
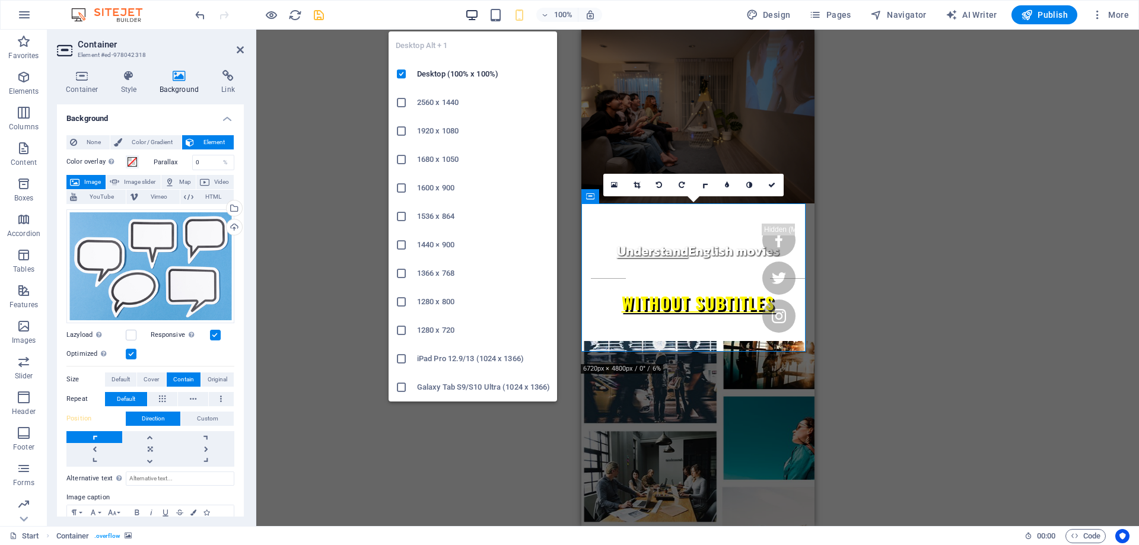
click at [478, 17] on icon "button" at bounding box center [472, 15] width 14 height 14
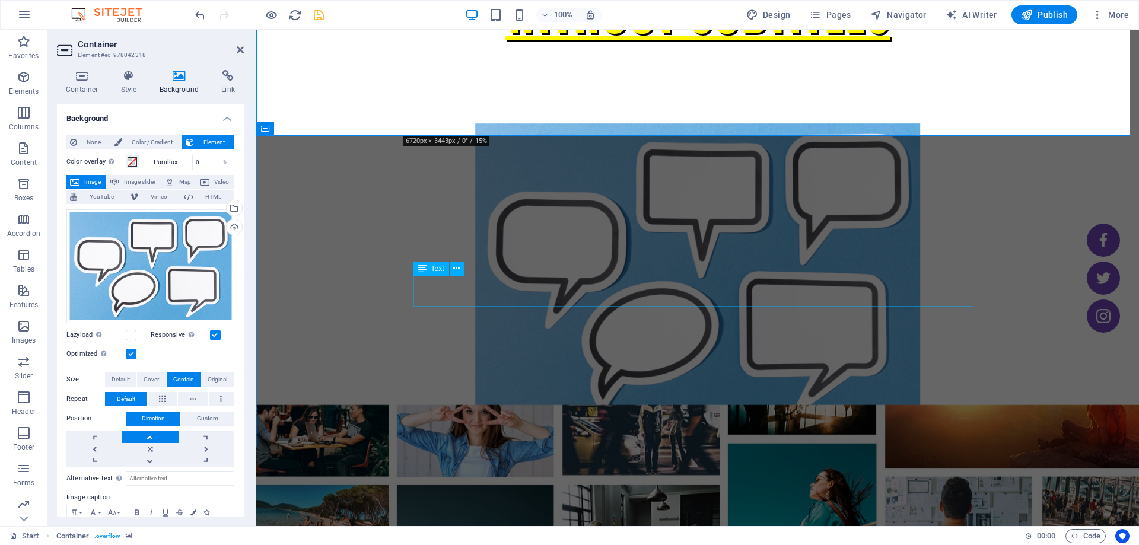
scroll to position [712, 0]
